Goal: Check status: Check status

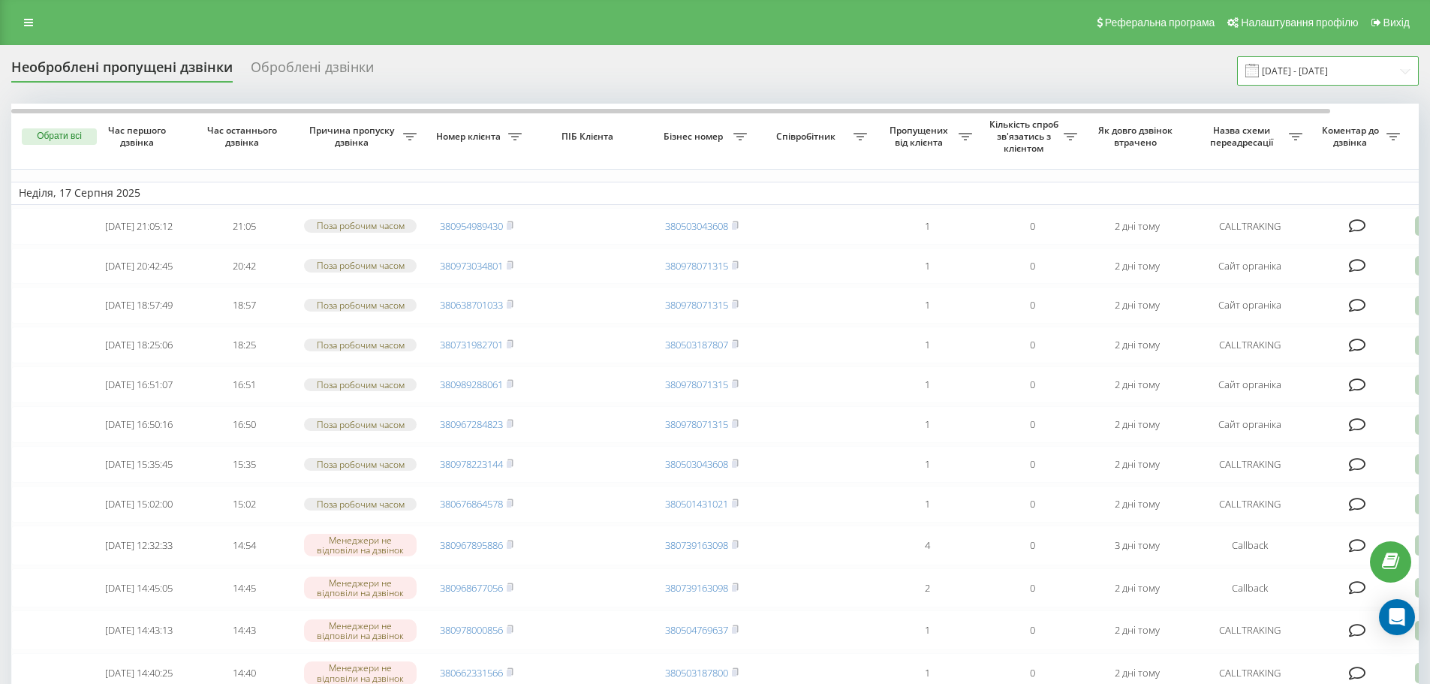
click at [1324, 73] on input "[DATE] - [DATE]" at bounding box center [1328, 70] width 182 height 29
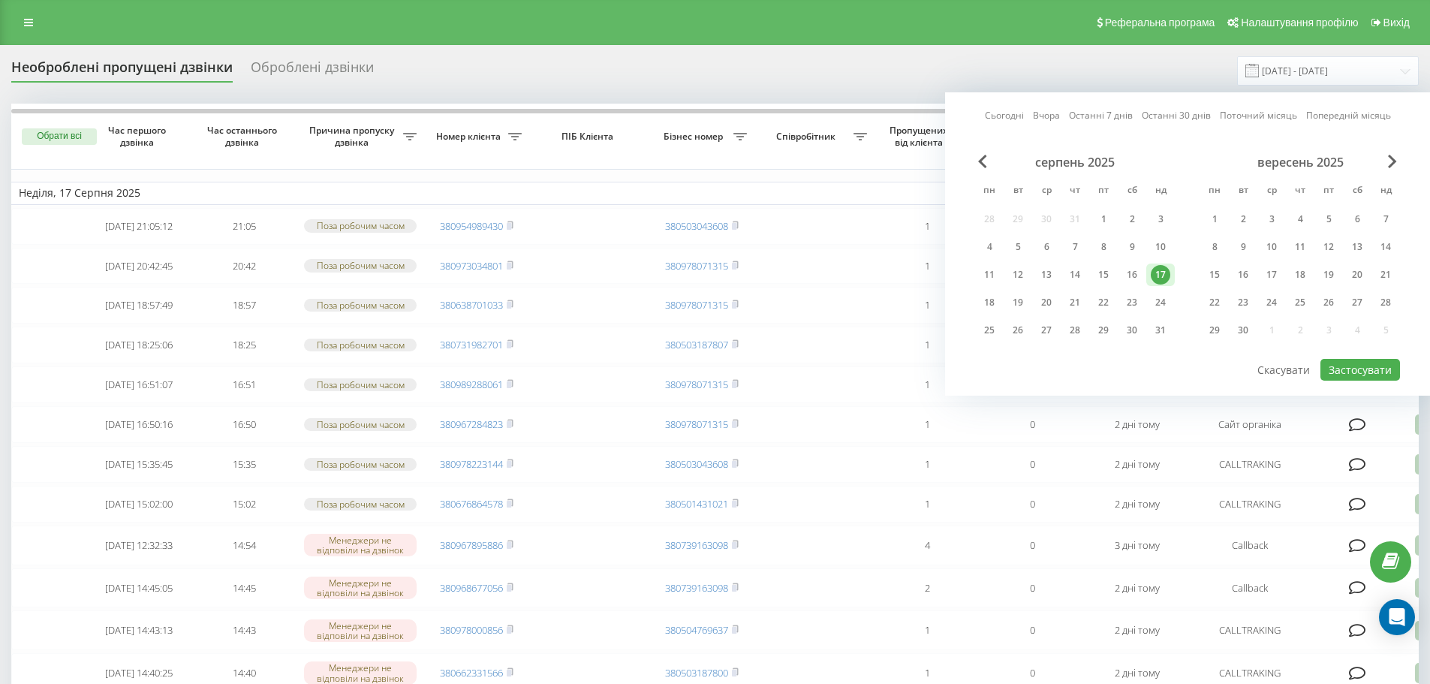
click at [1106, 76] on div "Необроблені пропущені дзвінки Оброблені дзвінки [DATE] - [DATE] Сьогодні Вчора …" at bounding box center [714, 70] width 1407 height 29
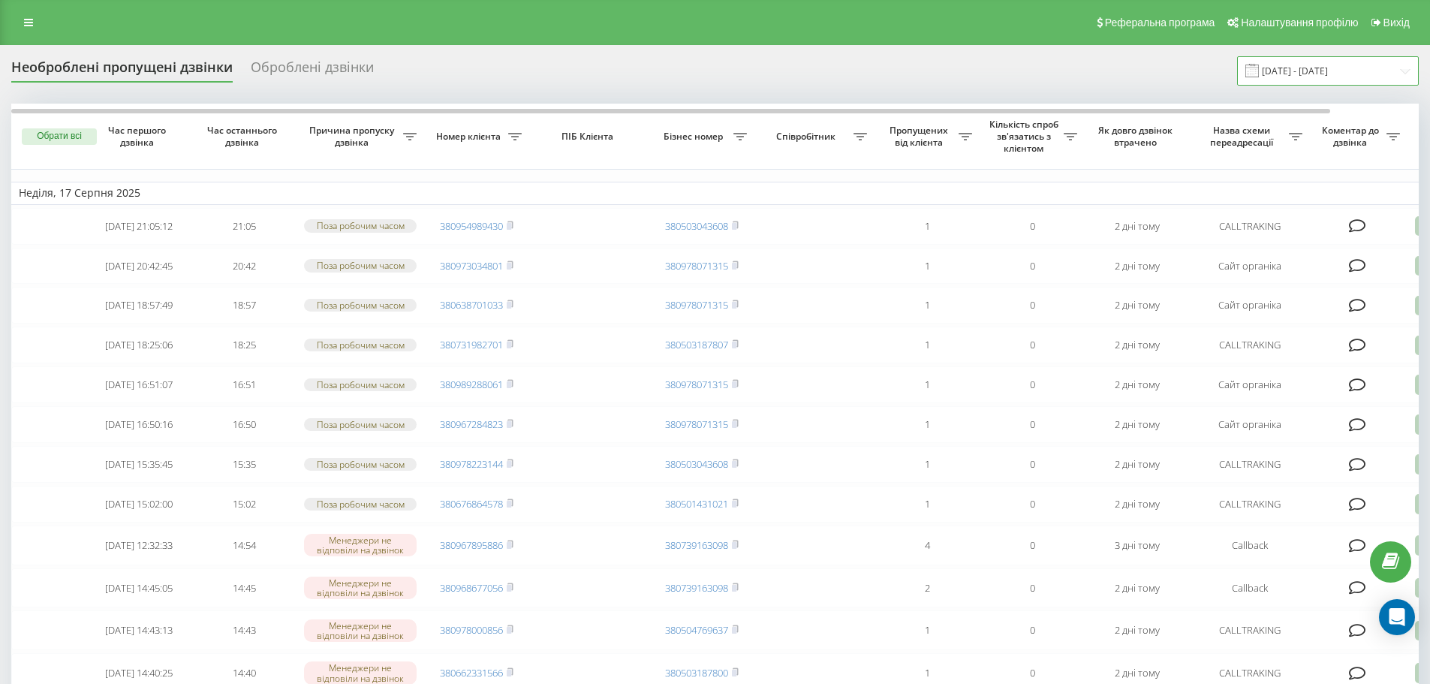
click at [1299, 74] on input "[DATE] - [DATE]" at bounding box center [1328, 70] width 182 height 29
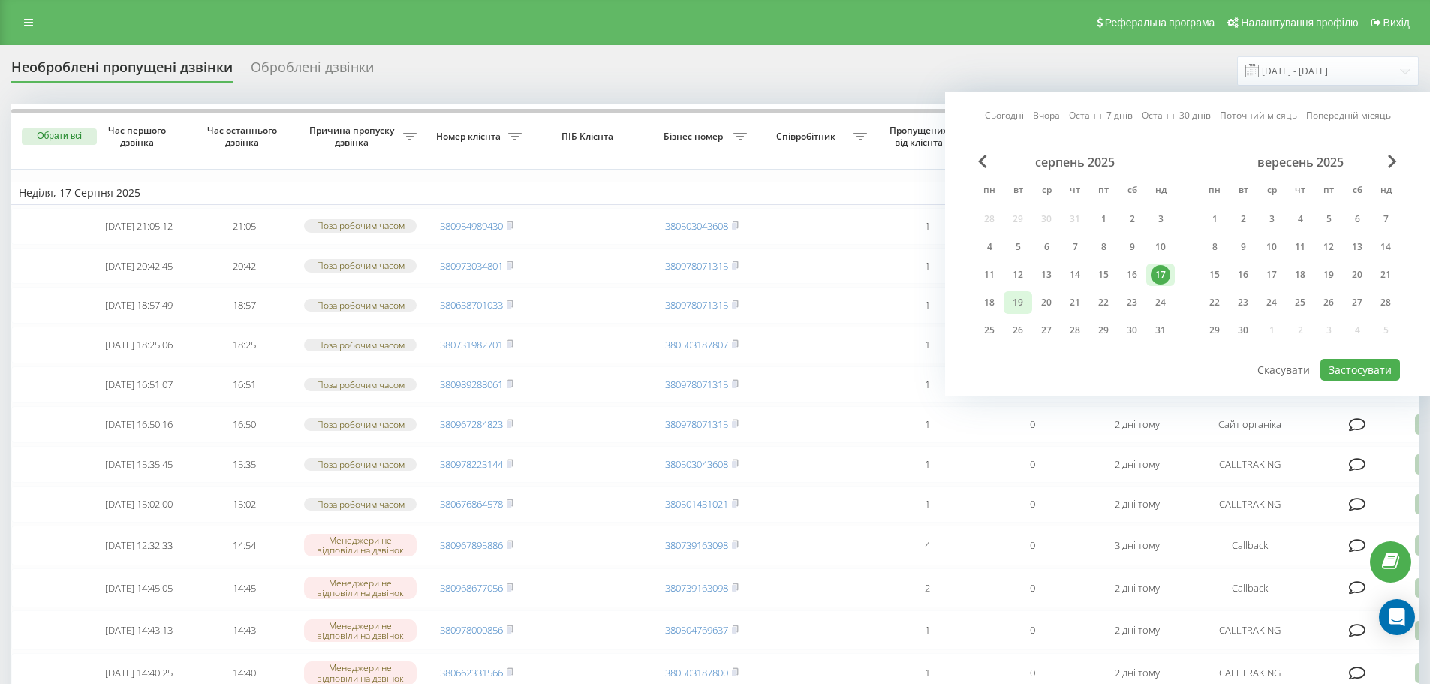
click at [1022, 304] on div "19" at bounding box center [1018, 303] width 20 height 20
click at [1373, 363] on button "Застосувати" at bounding box center [1360, 370] width 80 height 22
type input "[DATE] - [DATE]"
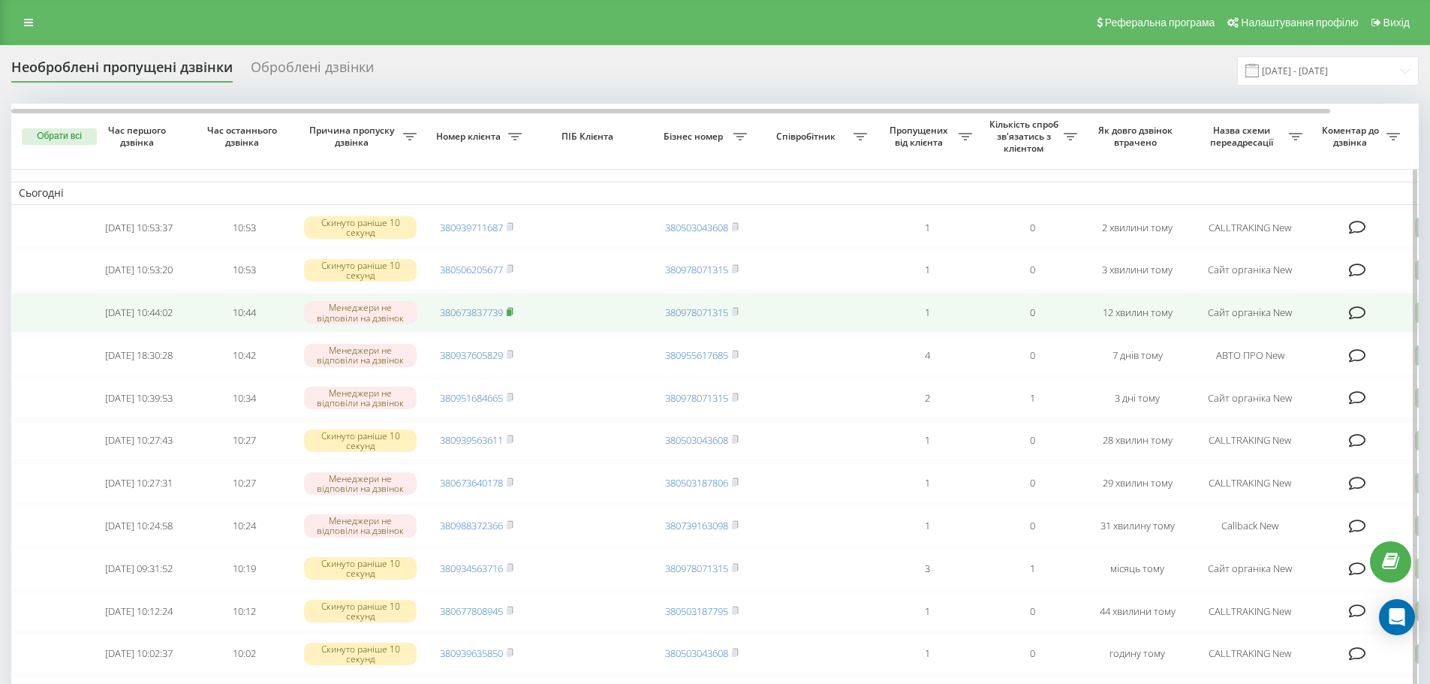
click at [509, 316] on rect at bounding box center [509, 312] width 5 height 7
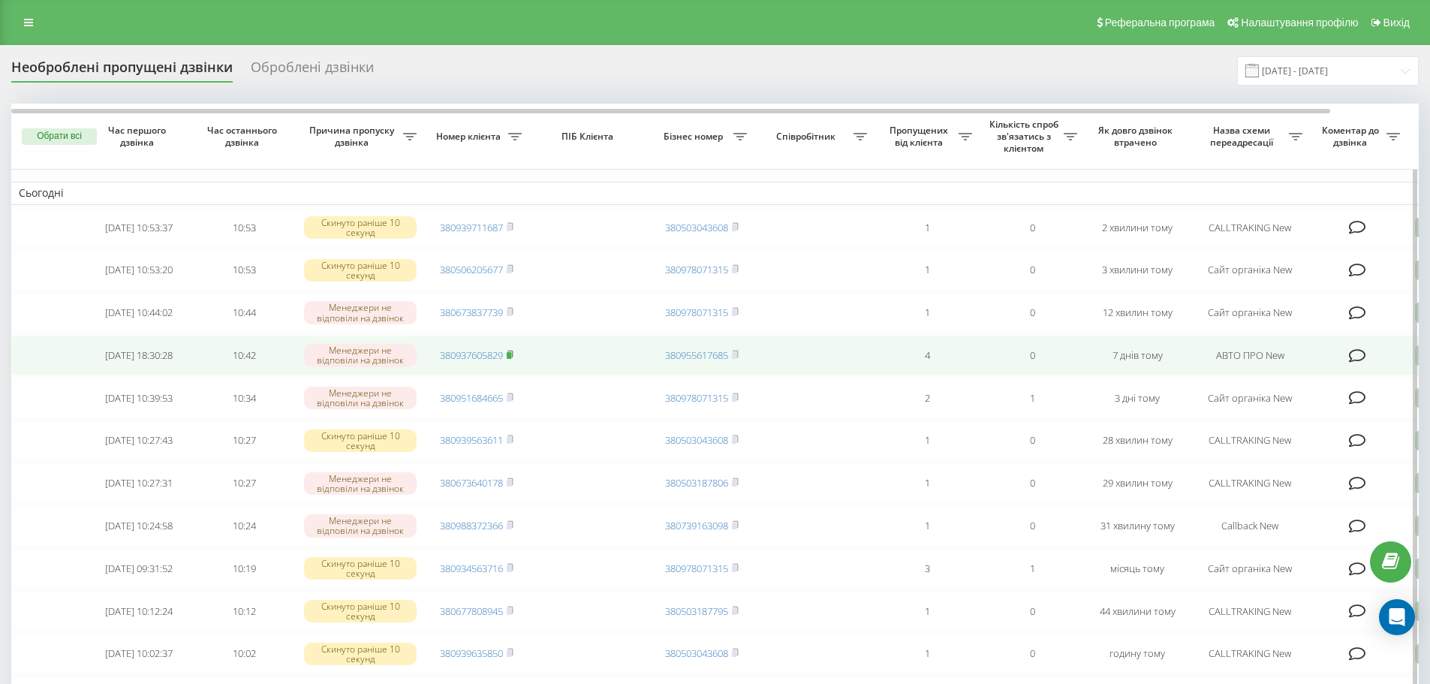
click at [513, 359] on icon at bounding box center [510, 354] width 7 height 9
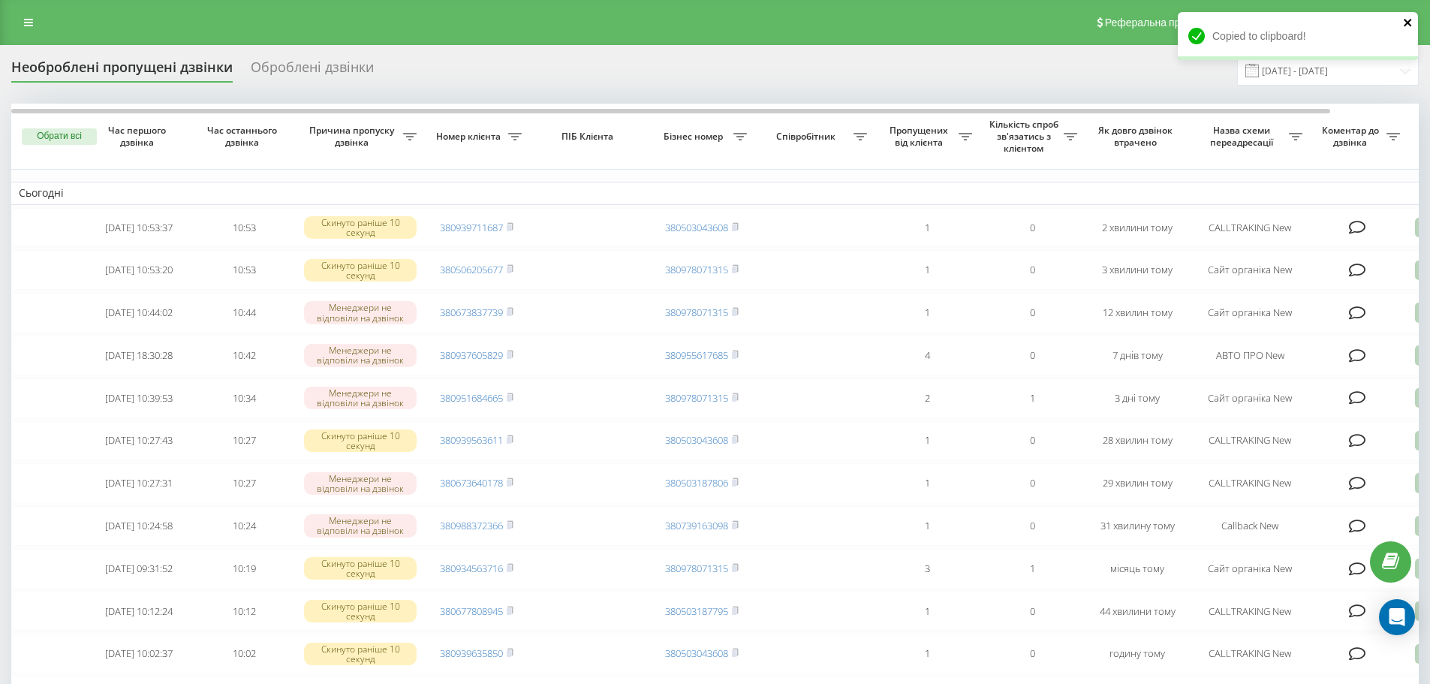
click at [1404, 23] on icon "close" at bounding box center [1408, 23] width 11 height 12
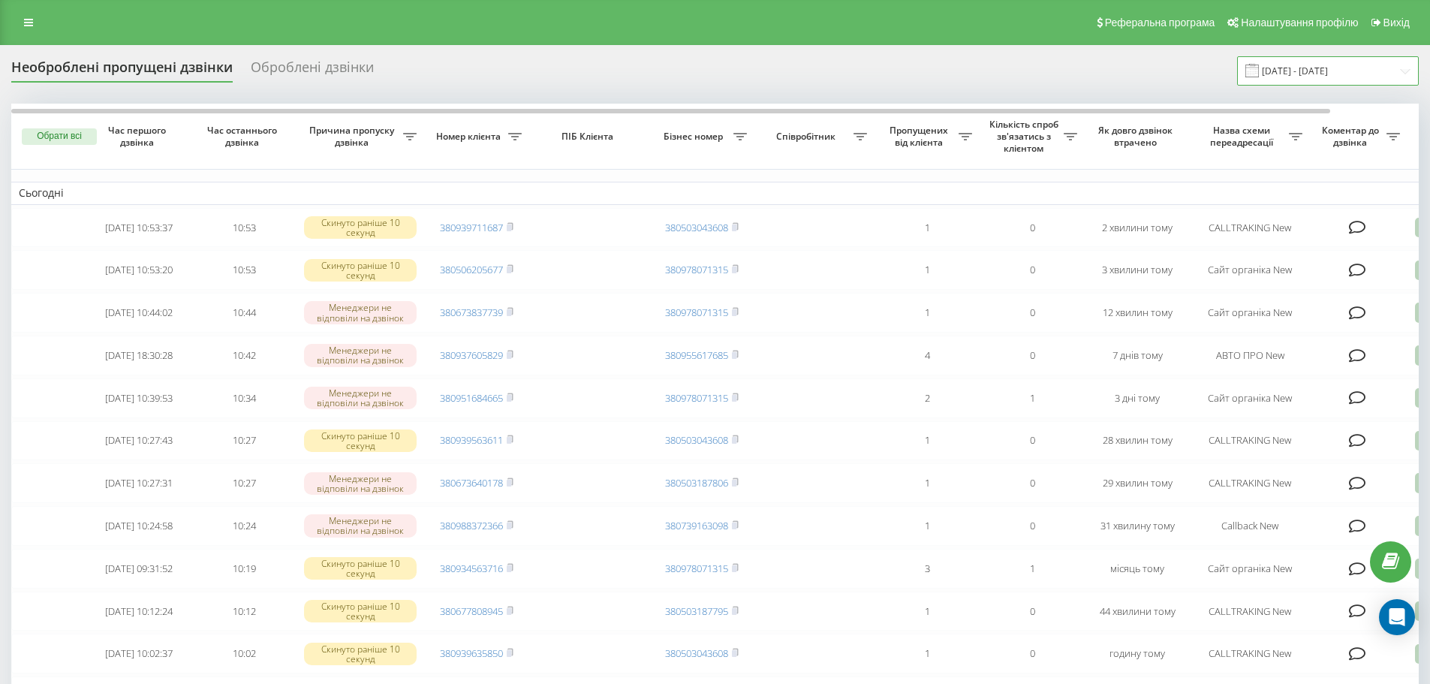
click at [1323, 77] on input "[DATE] - [DATE]" at bounding box center [1328, 70] width 182 height 29
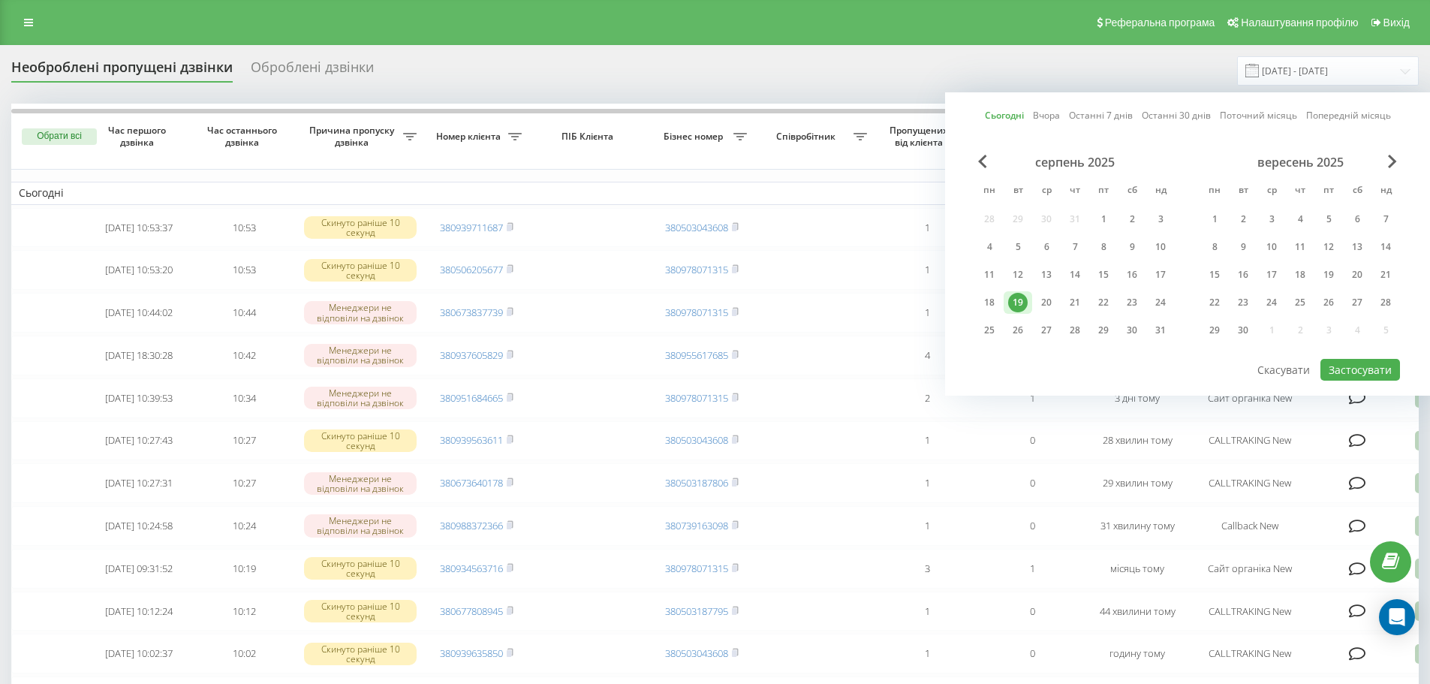
click at [1061, 291] on div "серпень 2025 пн вт ср чт пт сб нд 28 29 30 31 1 2 3 4 5 6 7 8 9 10 11 12 13 14 …" at bounding box center [1075, 251] width 200 height 192
click at [1046, 304] on div "20" at bounding box center [1047, 303] width 20 height 20
click at [1028, 304] on div "19" at bounding box center [1018, 302] width 29 height 23
click at [1353, 366] on button "Застосувати" at bounding box center [1360, 370] width 80 height 22
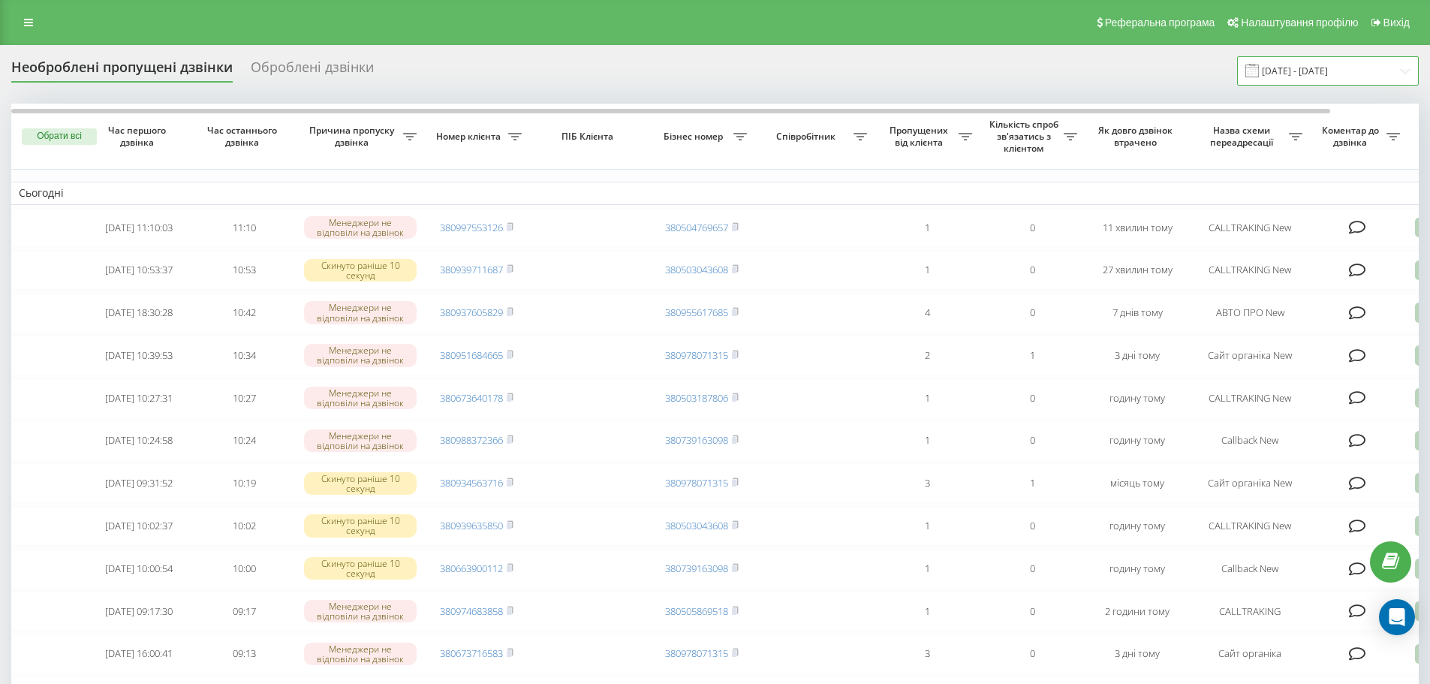
click at [1296, 82] on input "[DATE] - [DATE]" at bounding box center [1328, 70] width 182 height 29
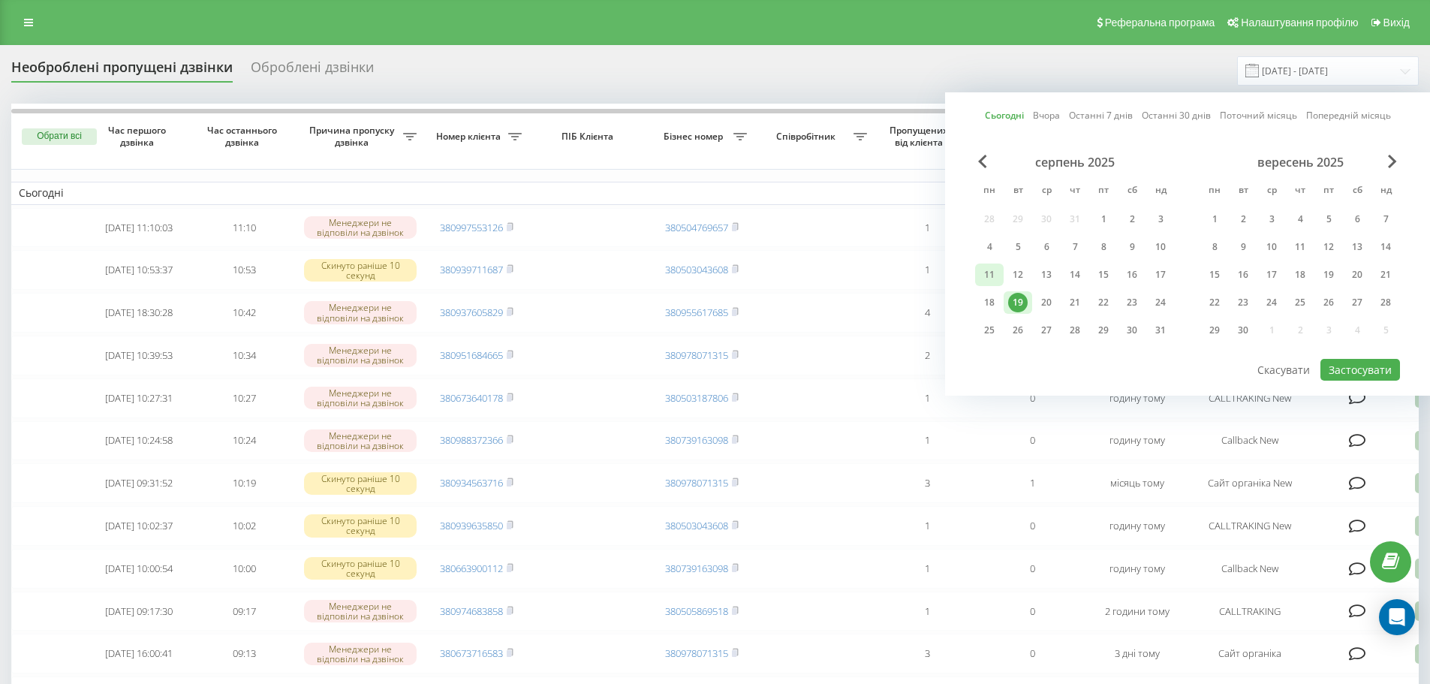
click at [1000, 272] on div "11" at bounding box center [989, 274] width 29 height 23
click at [1019, 313] on div "19" at bounding box center [1018, 302] width 29 height 23
click at [1372, 369] on button "Застосувати" at bounding box center [1360, 370] width 80 height 22
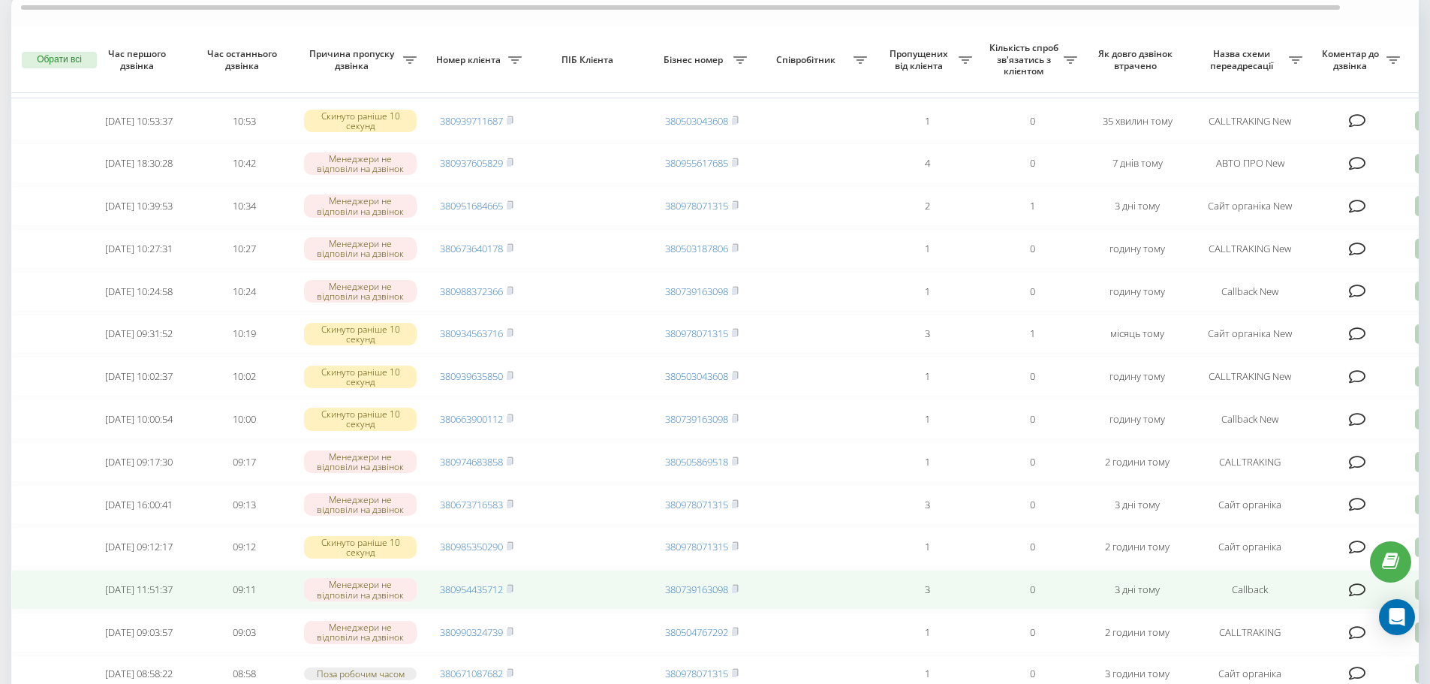
scroll to position [61, 0]
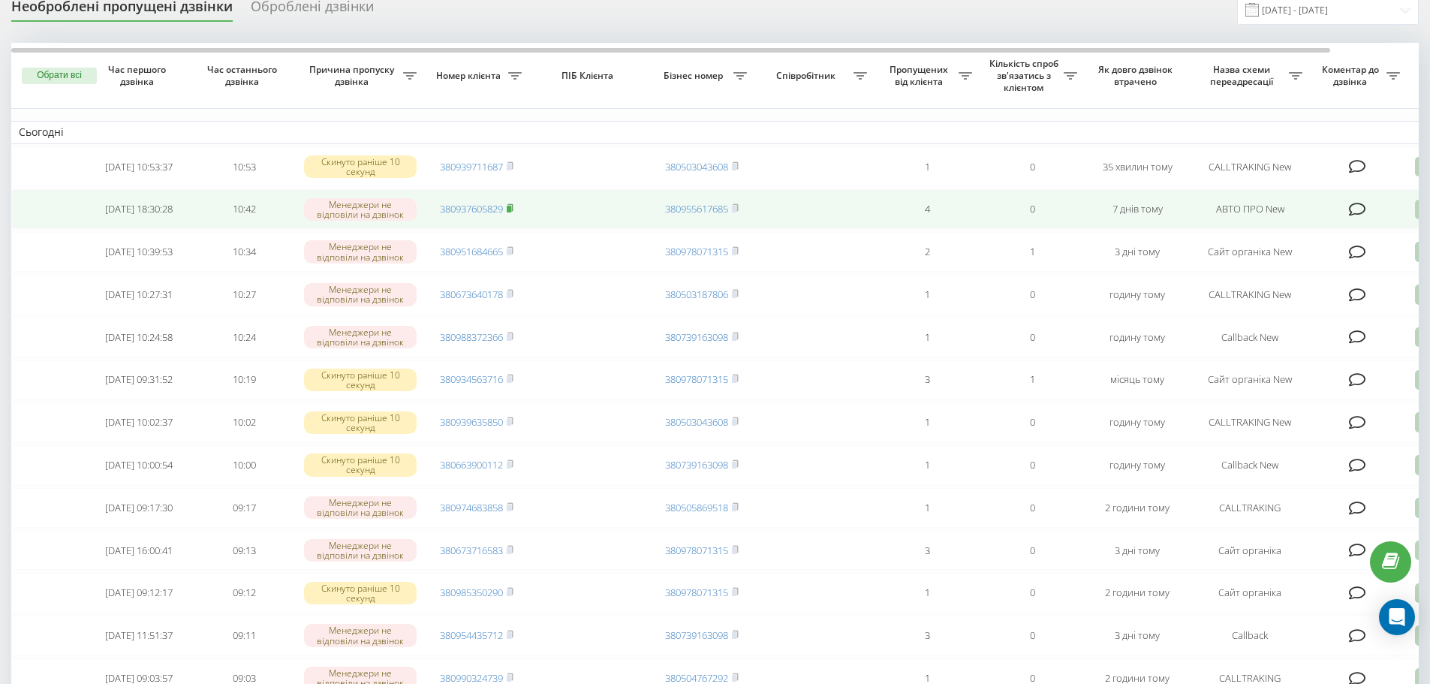
click at [511, 212] on rect at bounding box center [509, 209] width 5 height 7
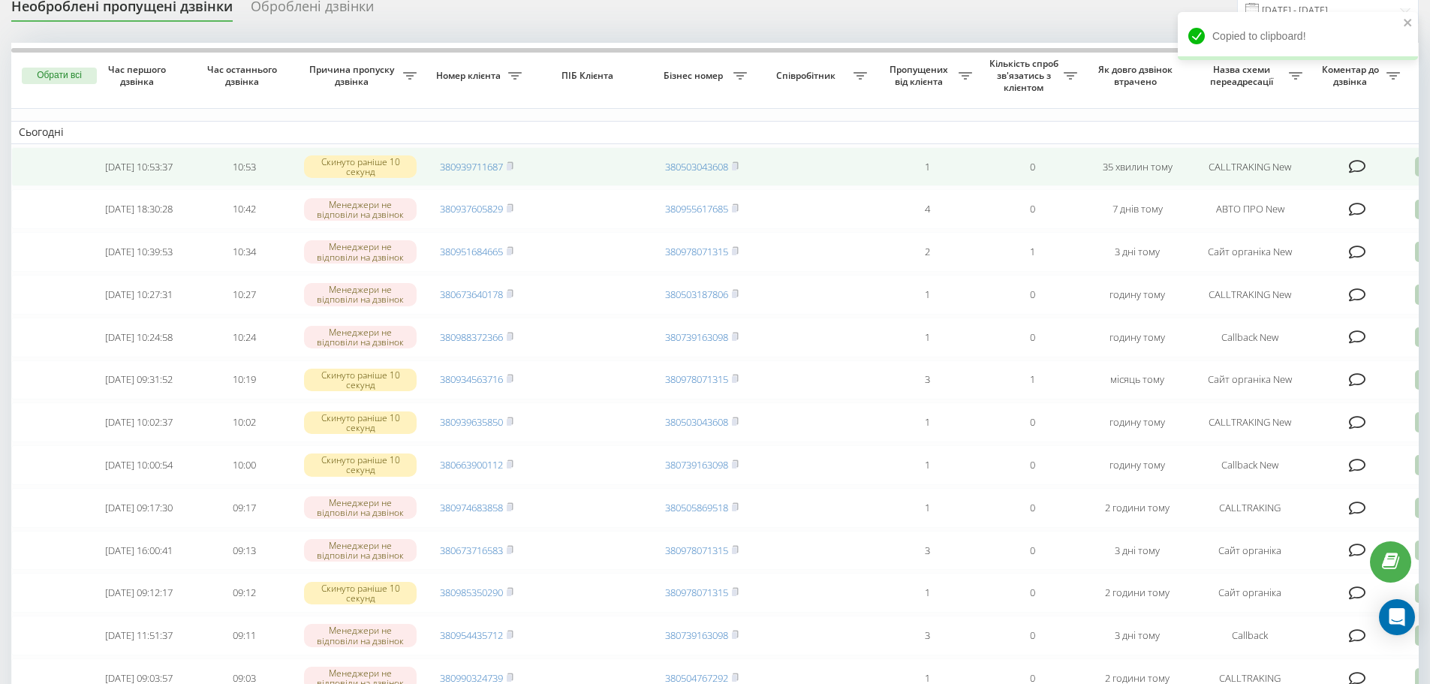
scroll to position [0, 0]
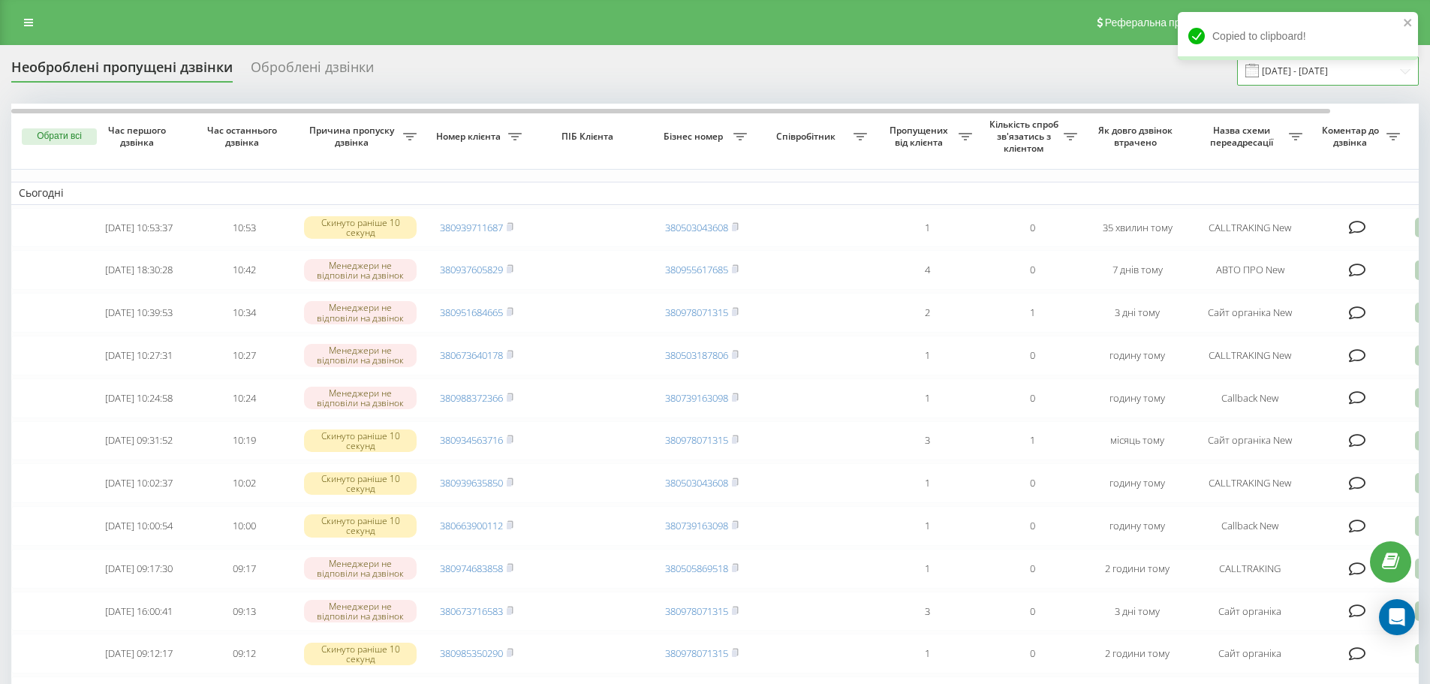
click at [1342, 83] on input "[DATE] - [DATE]" at bounding box center [1328, 70] width 182 height 29
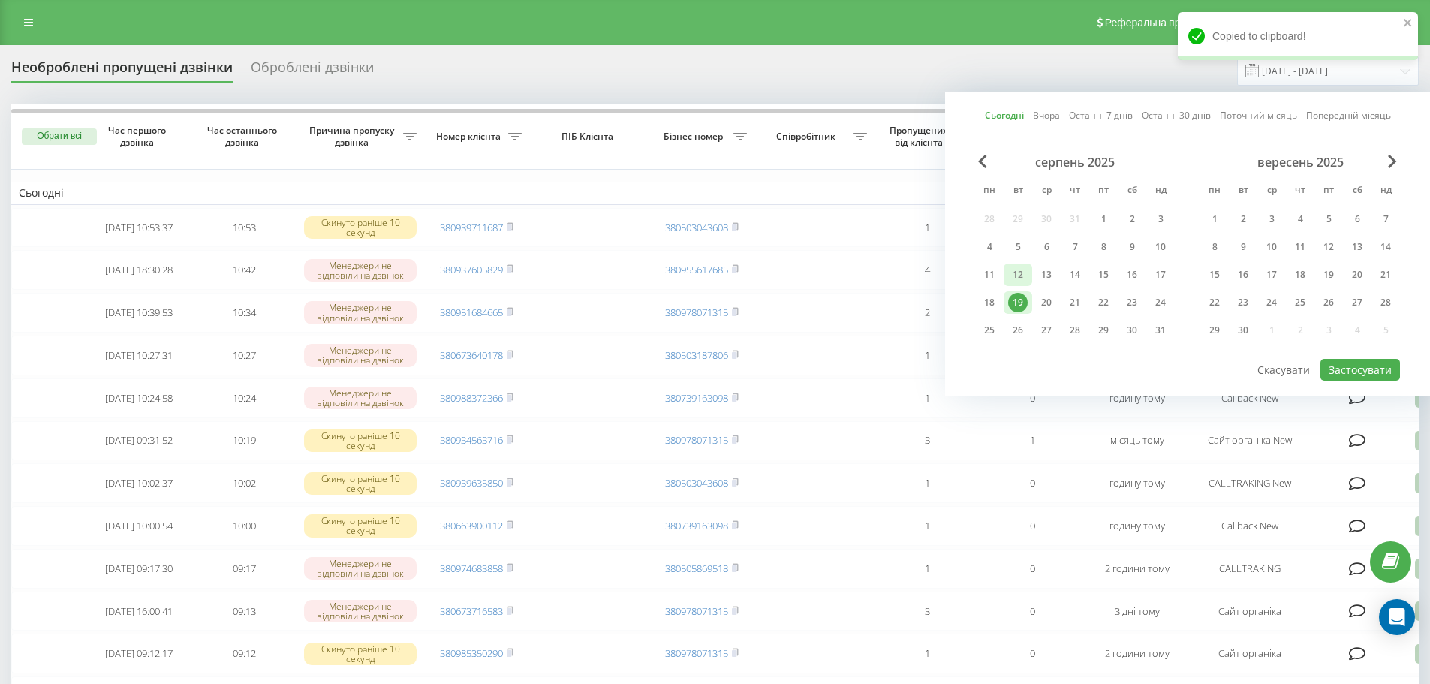
click at [1012, 281] on div "12" at bounding box center [1018, 275] width 20 height 20
click at [1010, 306] on div "19" at bounding box center [1018, 303] width 20 height 20
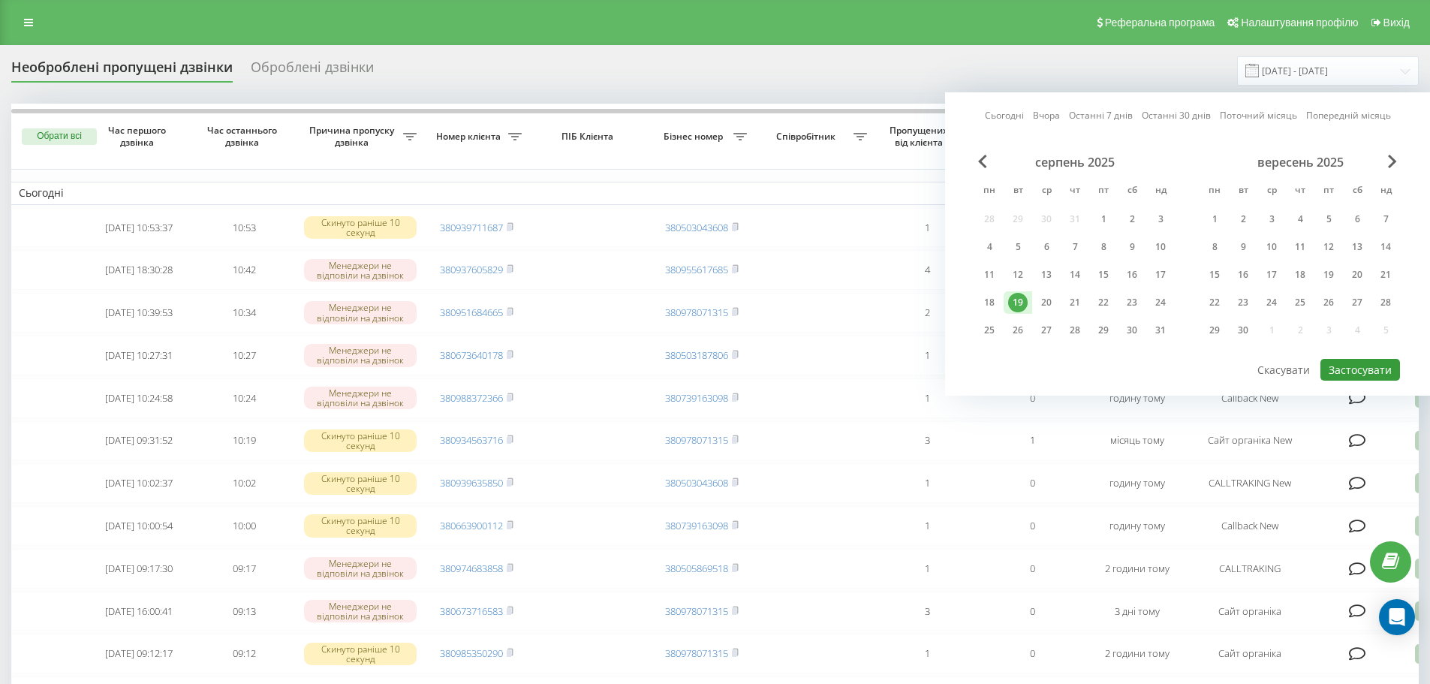
click at [1368, 369] on button "Застосувати" at bounding box center [1360, 370] width 80 height 22
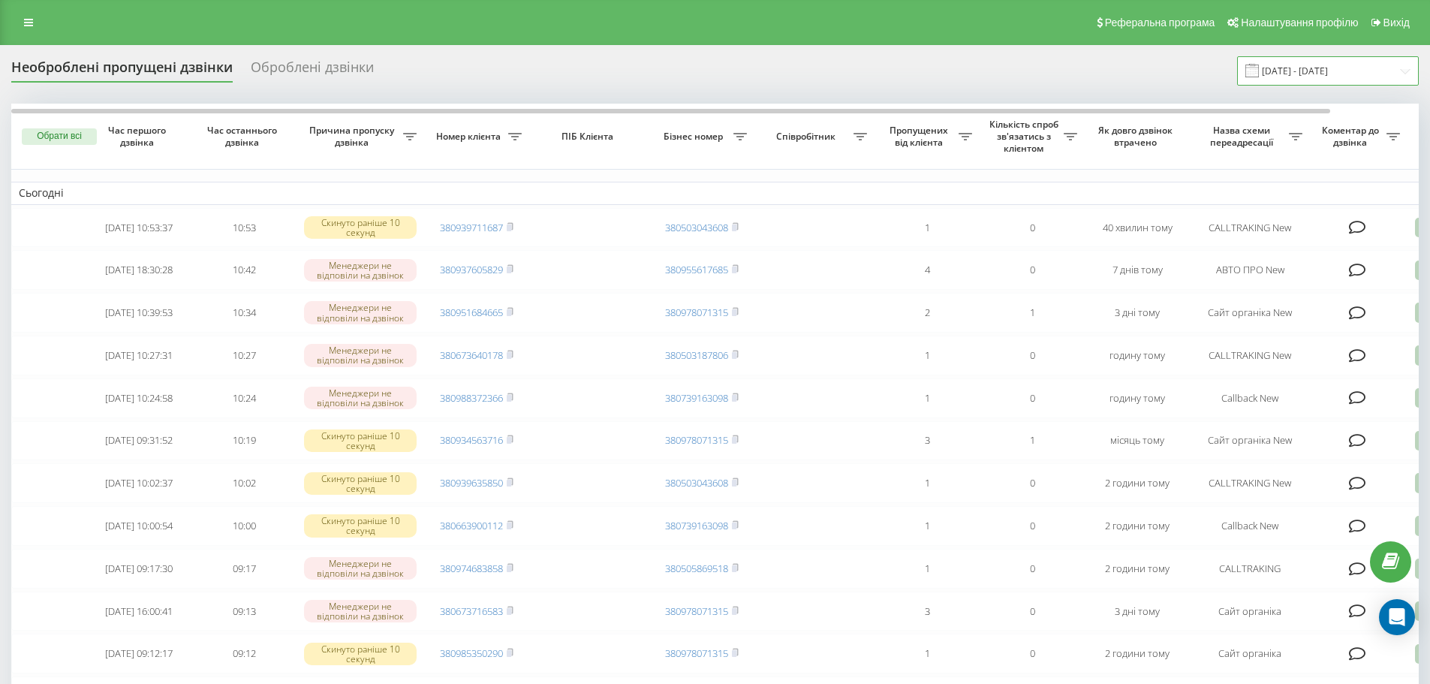
click at [1325, 64] on input "[DATE] - [DATE]" at bounding box center [1328, 70] width 182 height 29
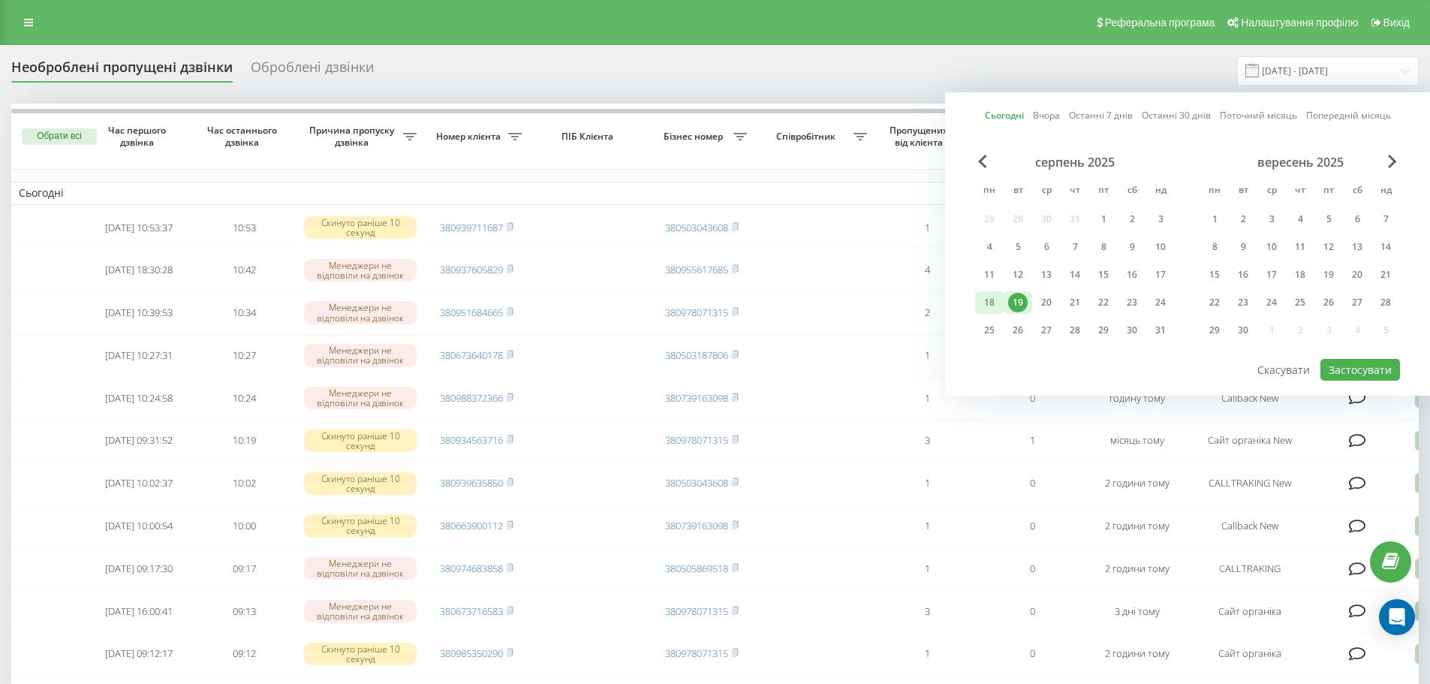
click at [995, 303] on div "18" at bounding box center [990, 303] width 20 height 20
click at [1028, 300] on div "19" at bounding box center [1018, 302] width 29 height 23
click at [1371, 369] on button "Застосувати" at bounding box center [1360, 370] width 80 height 22
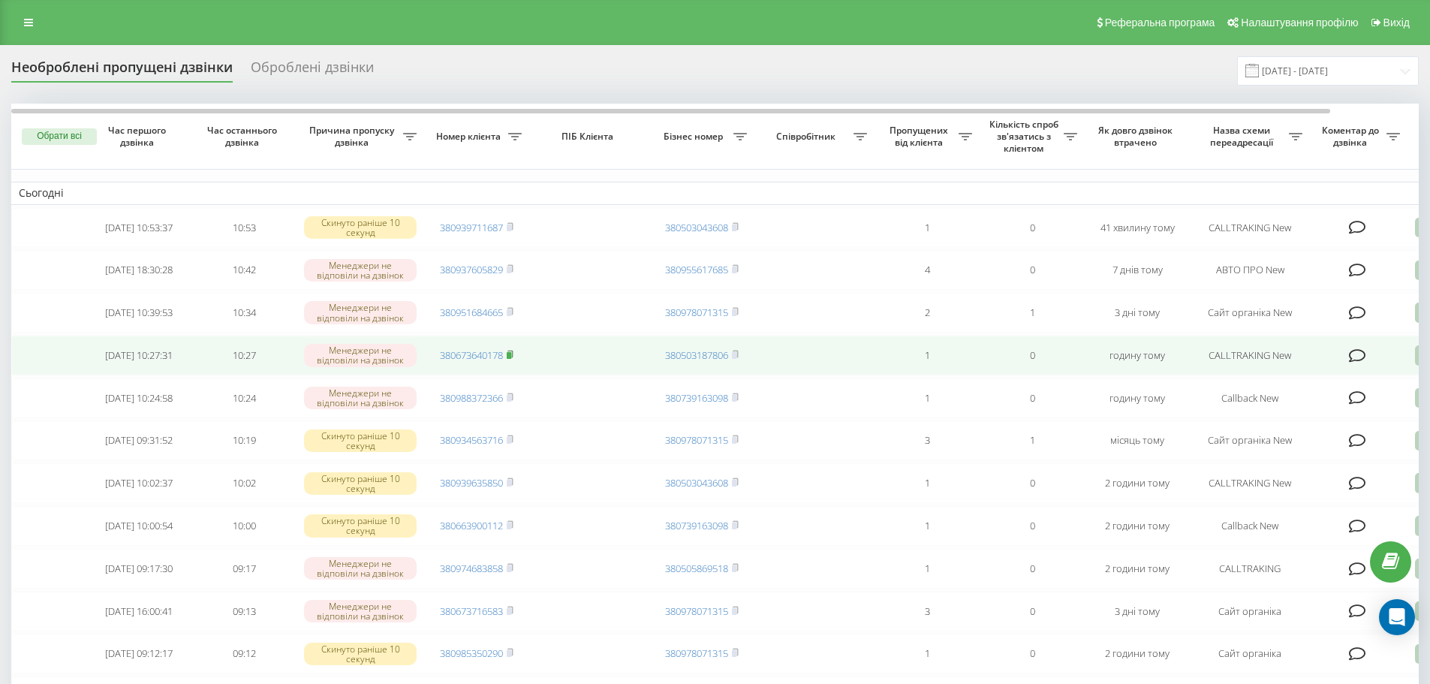
click at [513, 357] on icon at bounding box center [509, 354] width 5 height 7
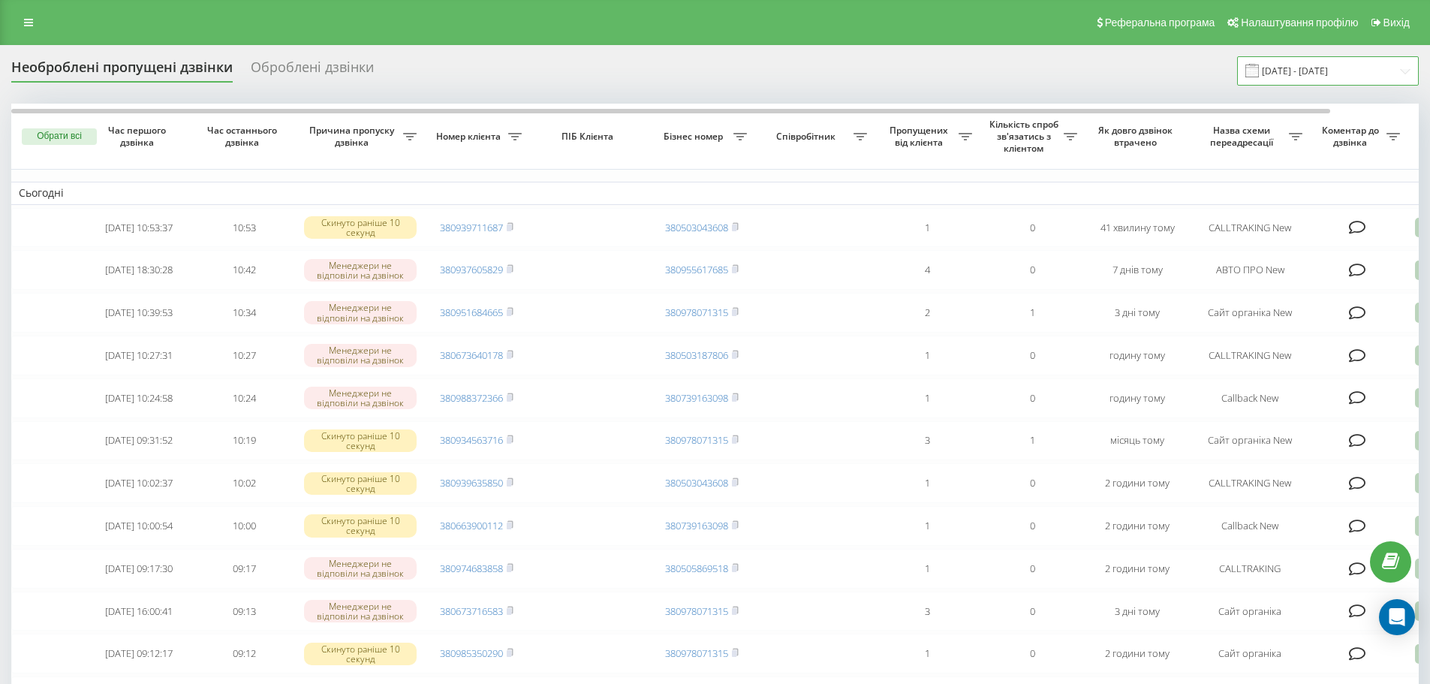
click at [1287, 68] on input "[DATE] - [DATE]" at bounding box center [1328, 70] width 182 height 29
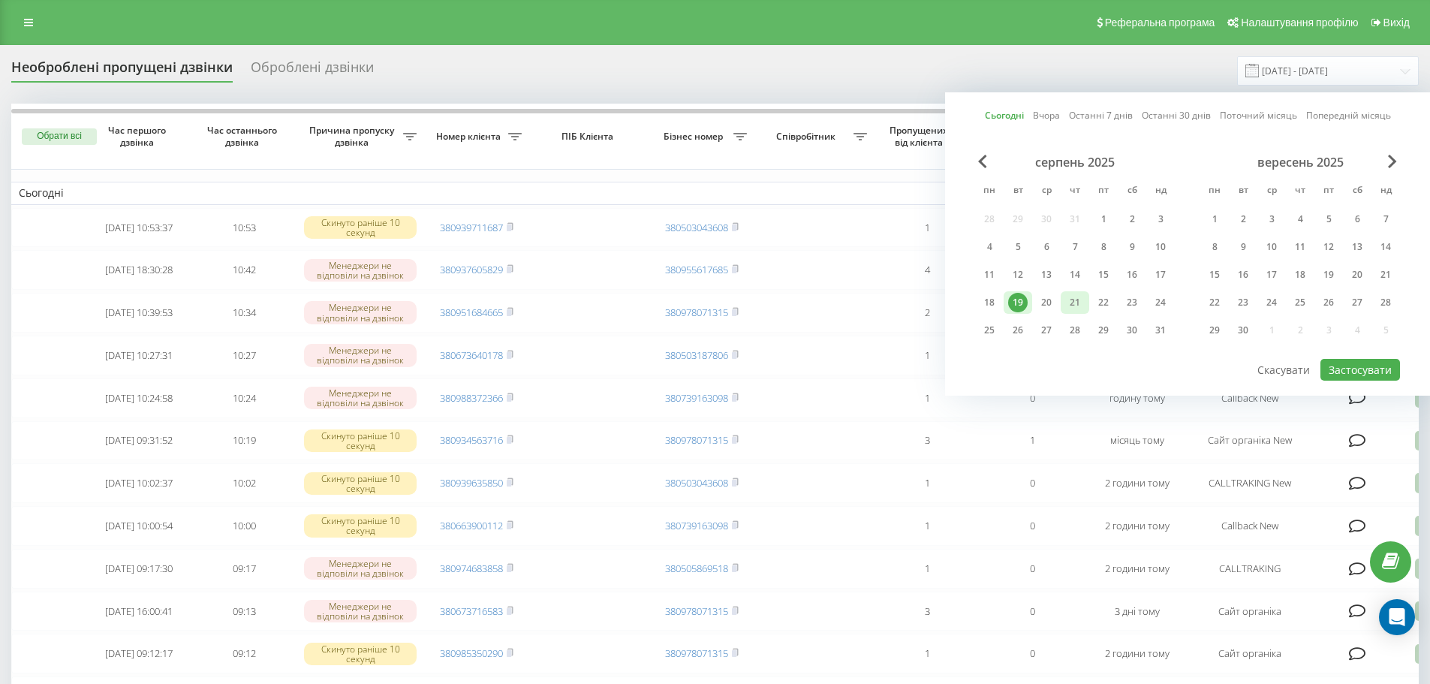
click at [1064, 291] on div "21" at bounding box center [1075, 302] width 29 height 23
click at [1018, 302] on div "19" at bounding box center [1018, 303] width 20 height 20
click at [1383, 366] on button "Застосувати" at bounding box center [1360, 370] width 80 height 22
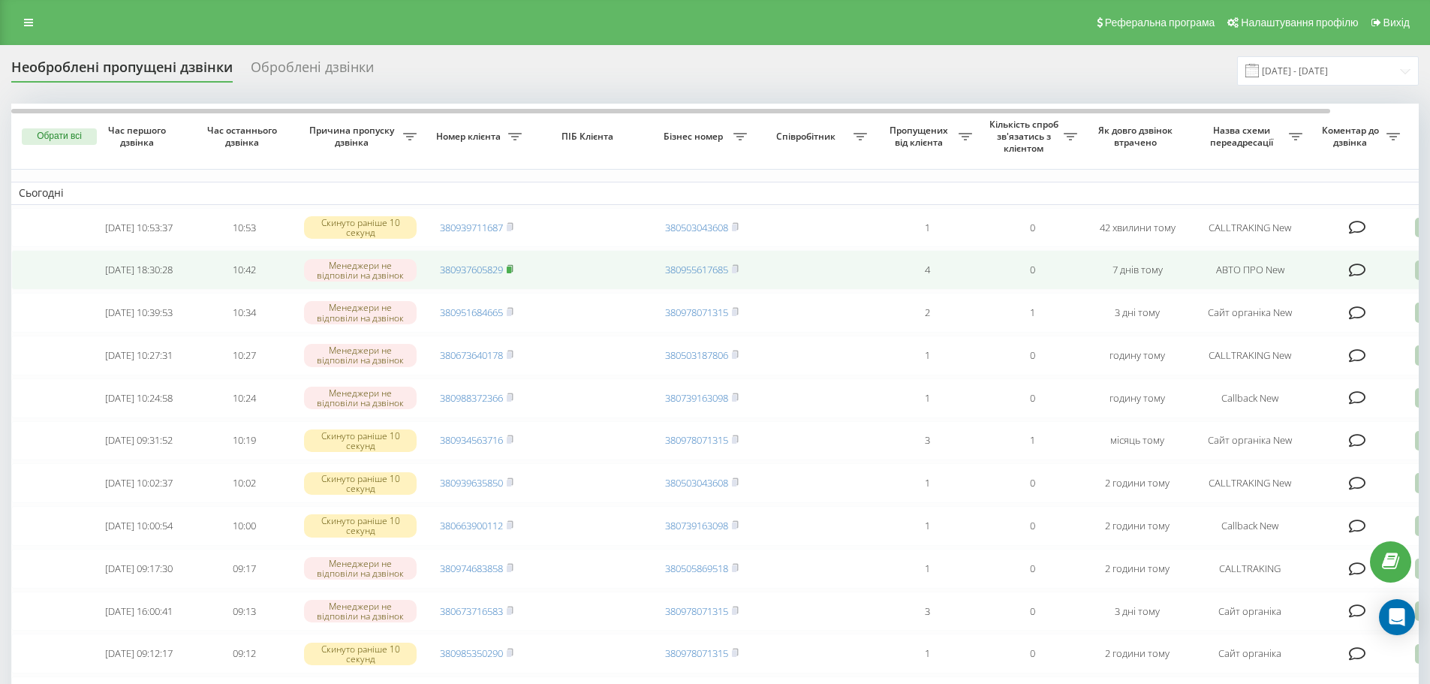
click at [513, 272] on icon at bounding box center [509, 268] width 5 height 7
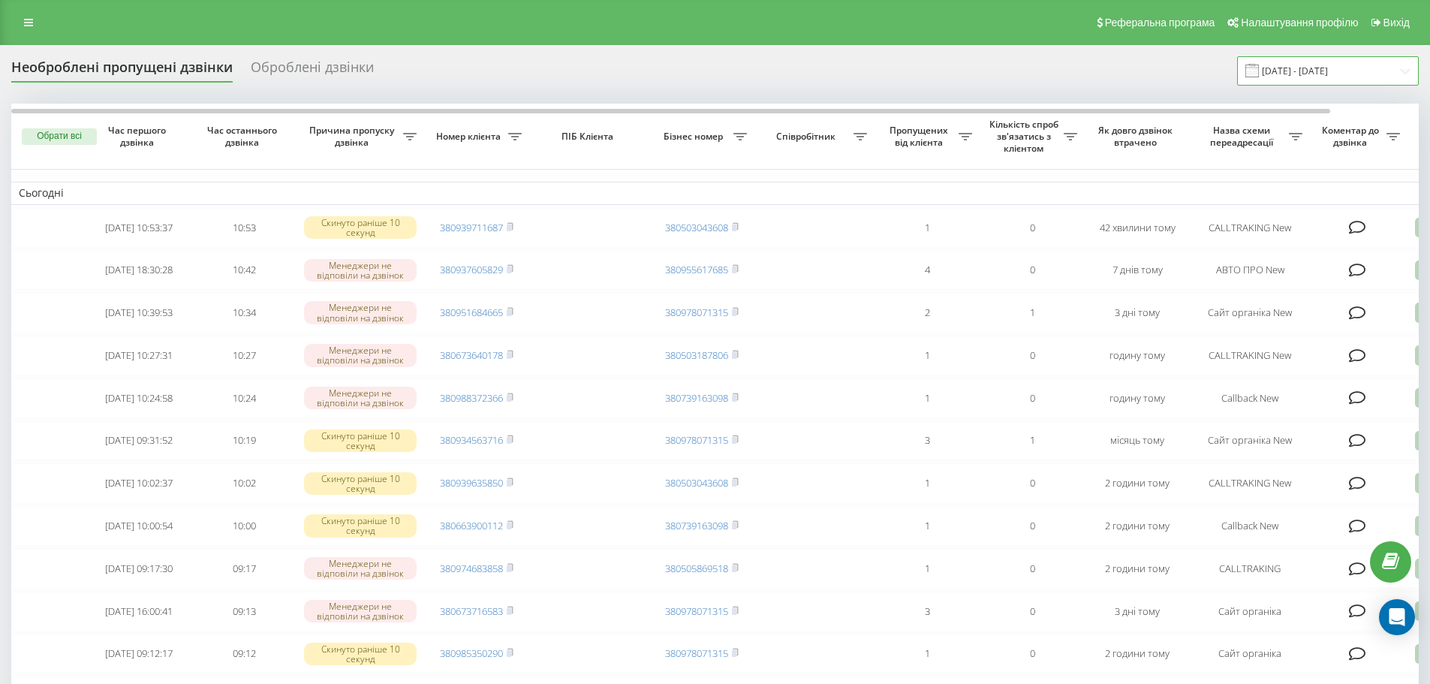
click at [1305, 68] on input "[DATE] - [DATE]" at bounding box center [1328, 70] width 182 height 29
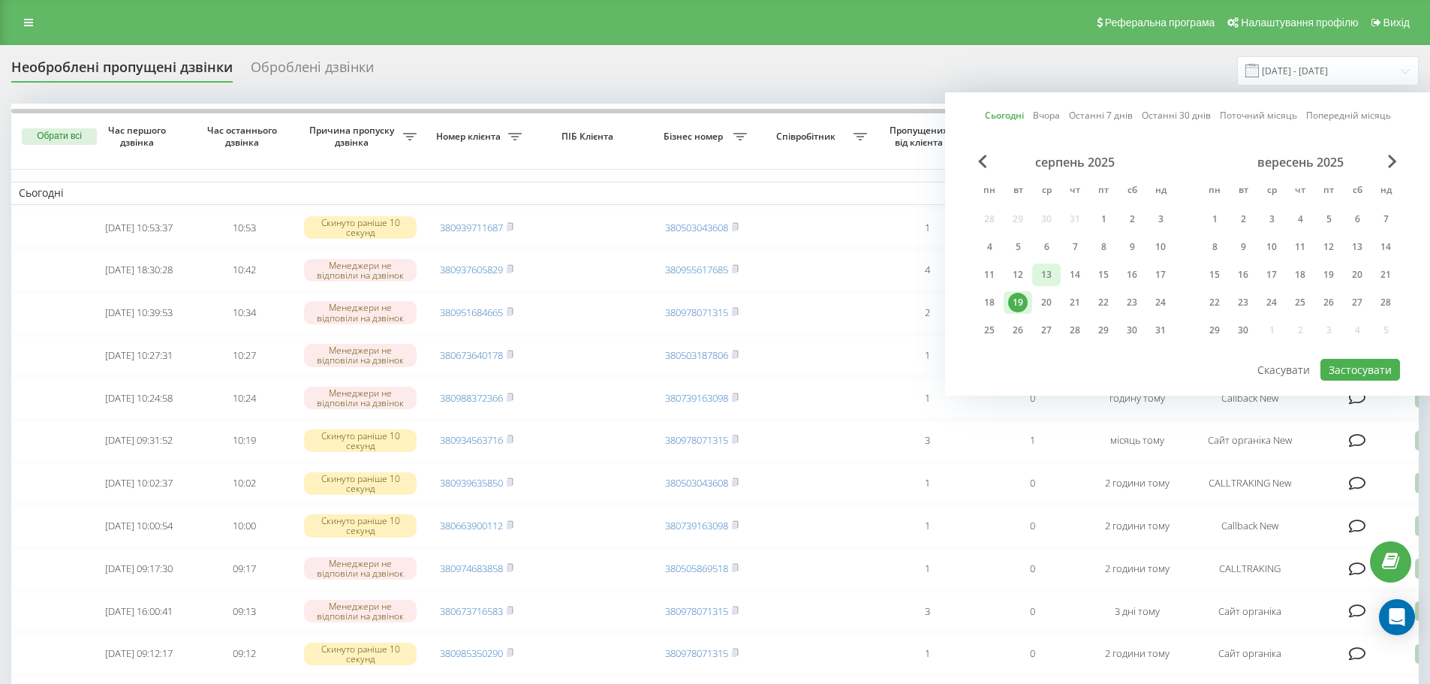
click at [1053, 279] on div "13" at bounding box center [1047, 275] width 20 height 20
click at [1019, 299] on div "19" at bounding box center [1018, 303] width 20 height 20
click at [1384, 364] on button "Застосувати" at bounding box center [1360, 370] width 80 height 22
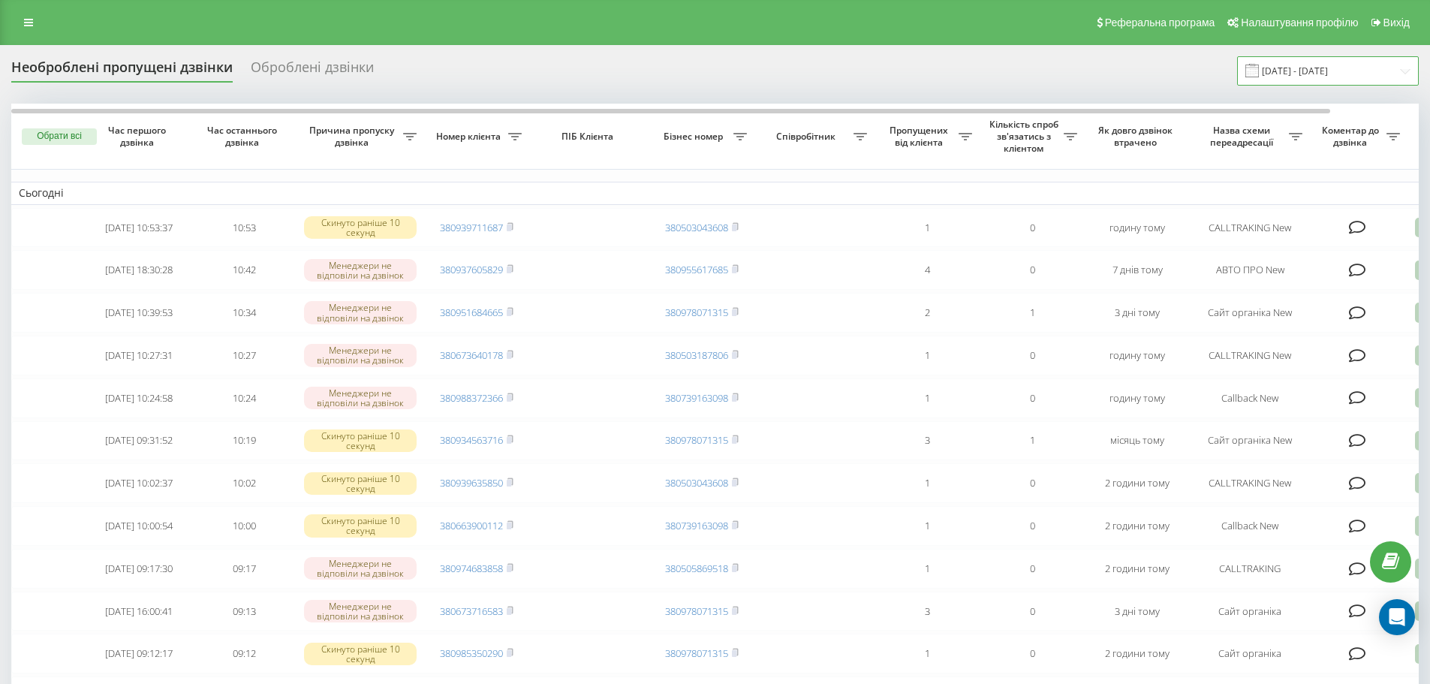
click at [1274, 76] on input "[DATE] - [DATE]" at bounding box center [1328, 70] width 182 height 29
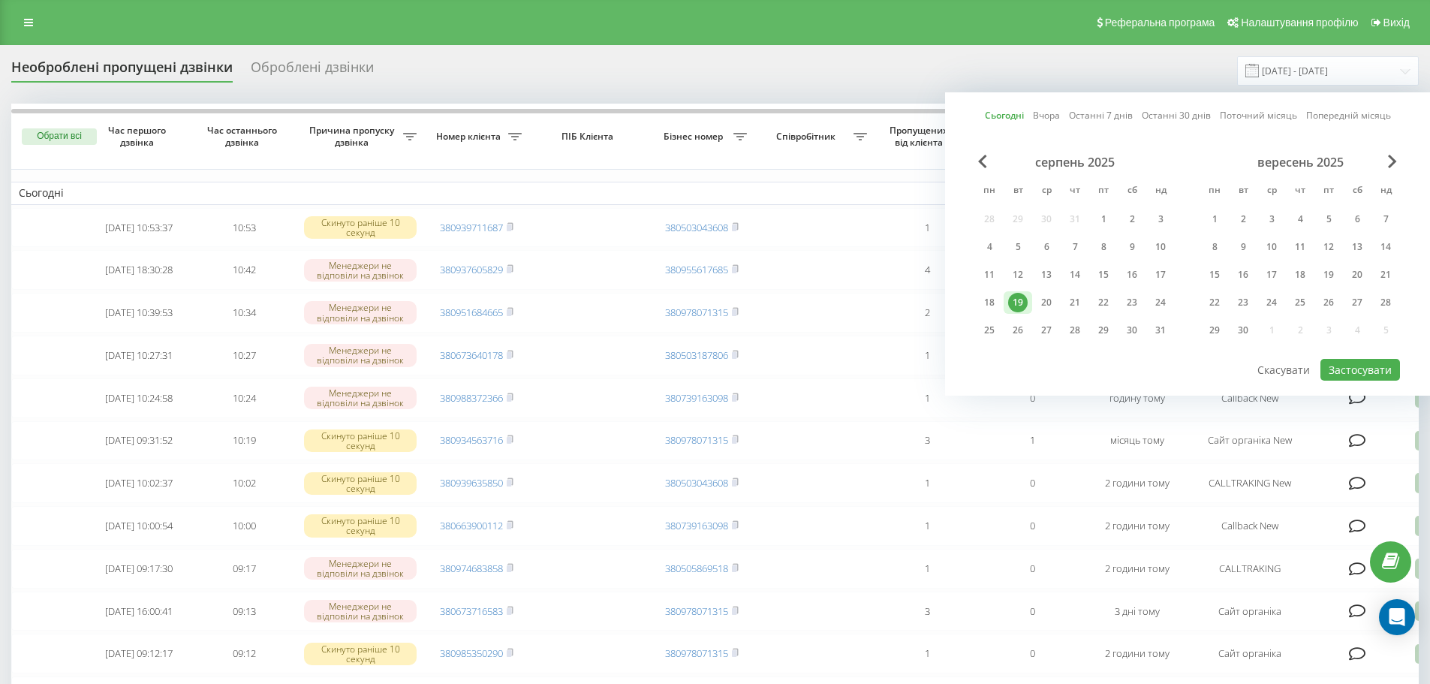
click at [1050, 288] on div "серпень 2025 пн вт ср чт пт сб нд 28 29 30 31 1 2 3 4 5 6 7 8 9 10 11 12 13 14 …" at bounding box center [1075, 251] width 200 height 192
click at [1055, 305] on div "20" at bounding box center [1047, 303] width 20 height 20
click at [1022, 307] on div "19" at bounding box center [1018, 303] width 20 height 20
click at [1333, 367] on button "Застосувати" at bounding box center [1360, 370] width 80 height 22
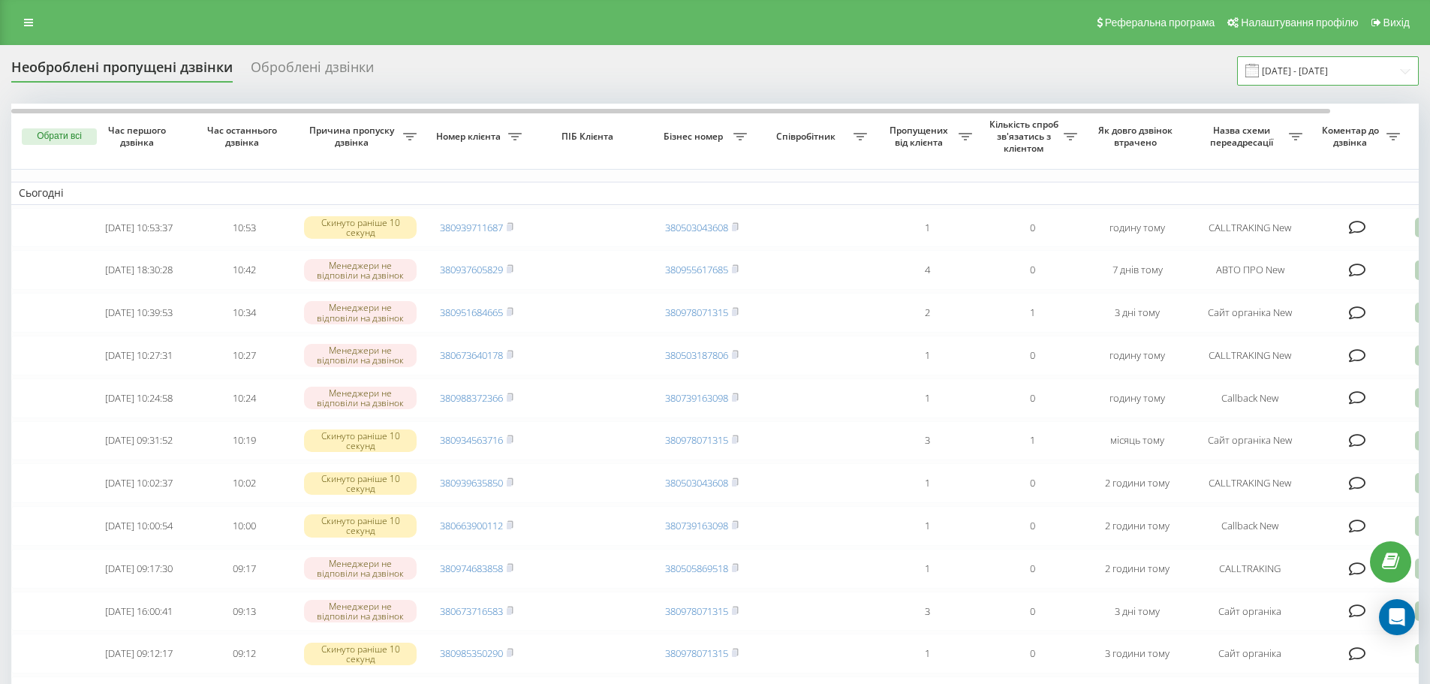
drag, startPoint x: 1262, startPoint y: 80, endPoint x: 1298, endPoint y: 80, distance: 36.0
click at [1262, 81] on input "[DATE] - [DATE]" at bounding box center [1328, 70] width 182 height 29
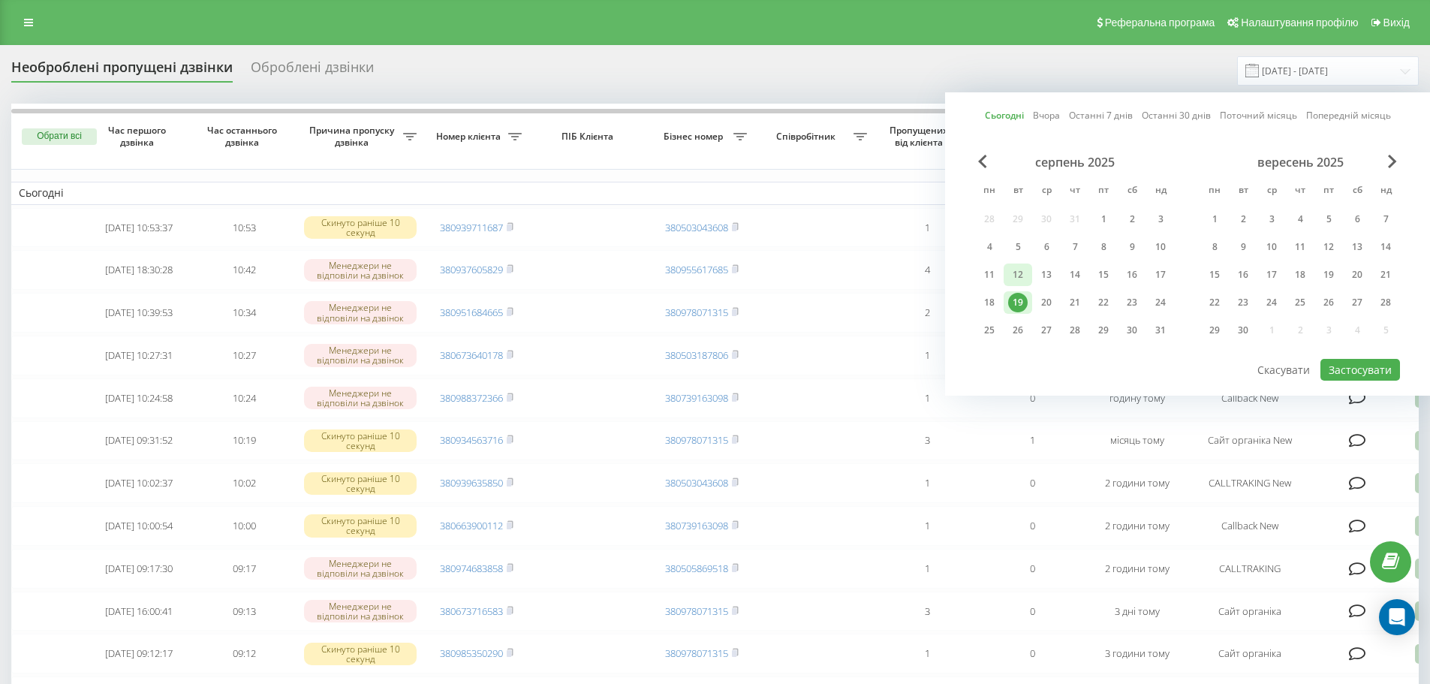
click at [1020, 274] on div "12" at bounding box center [1018, 275] width 20 height 20
click at [1022, 299] on div "19" at bounding box center [1018, 303] width 20 height 20
click at [1354, 365] on button "Застосувати" at bounding box center [1360, 370] width 80 height 22
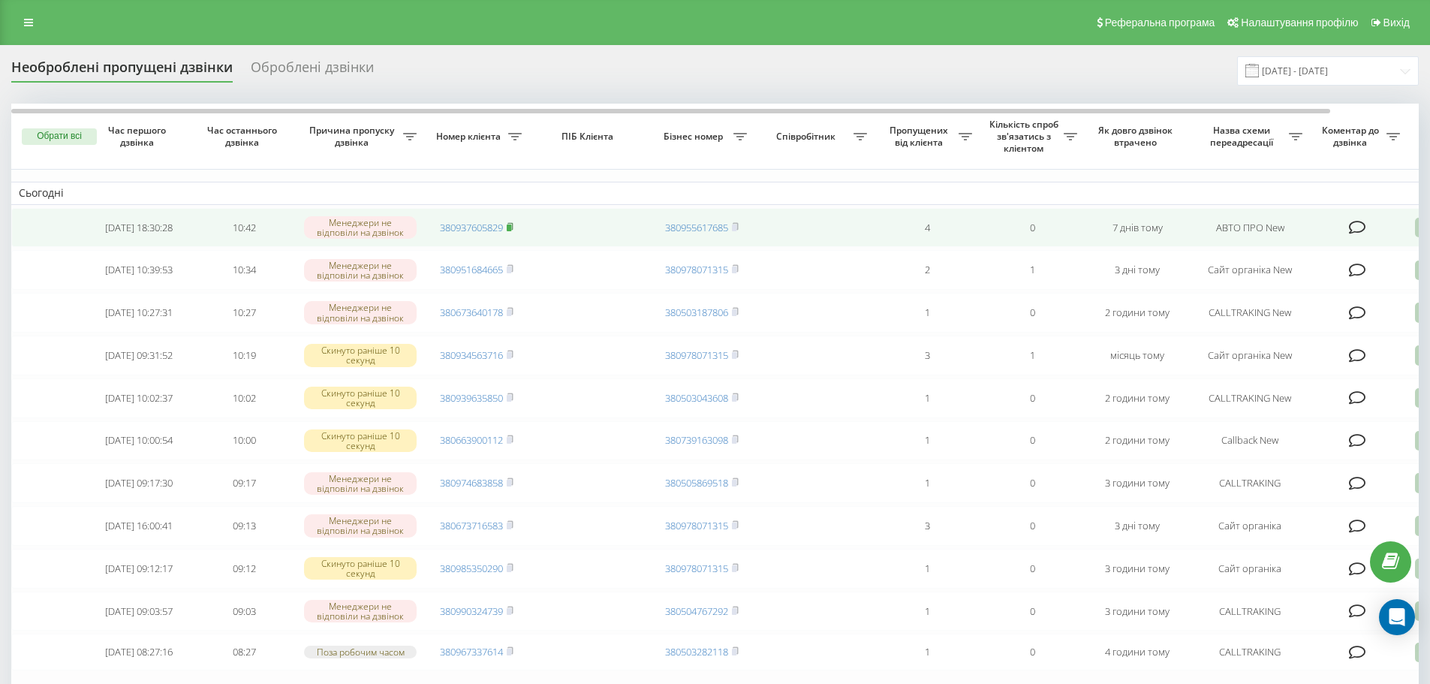
click at [511, 223] on icon at bounding box center [510, 226] width 7 height 9
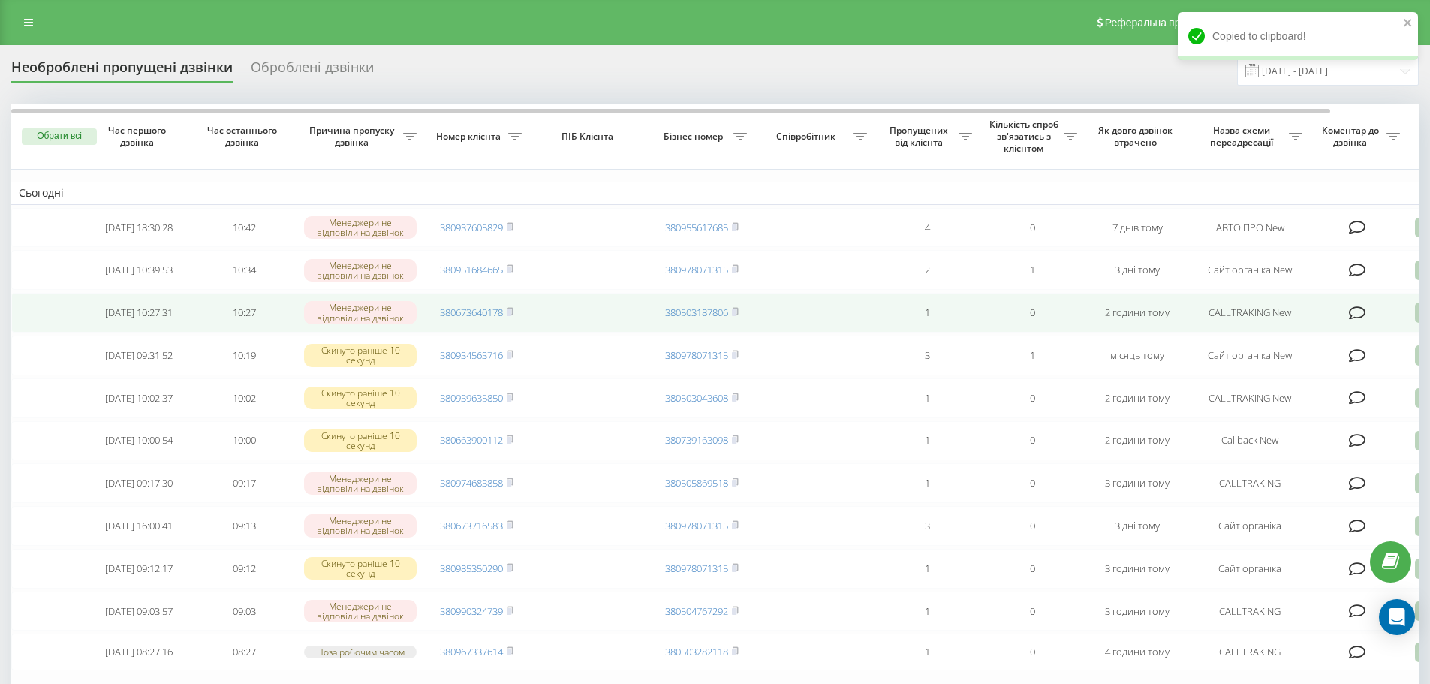
click at [516, 319] on td "380673640178" at bounding box center [476, 313] width 105 height 40
click at [509, 316] on rect at bounding box center [509, 312] width 5 height 7
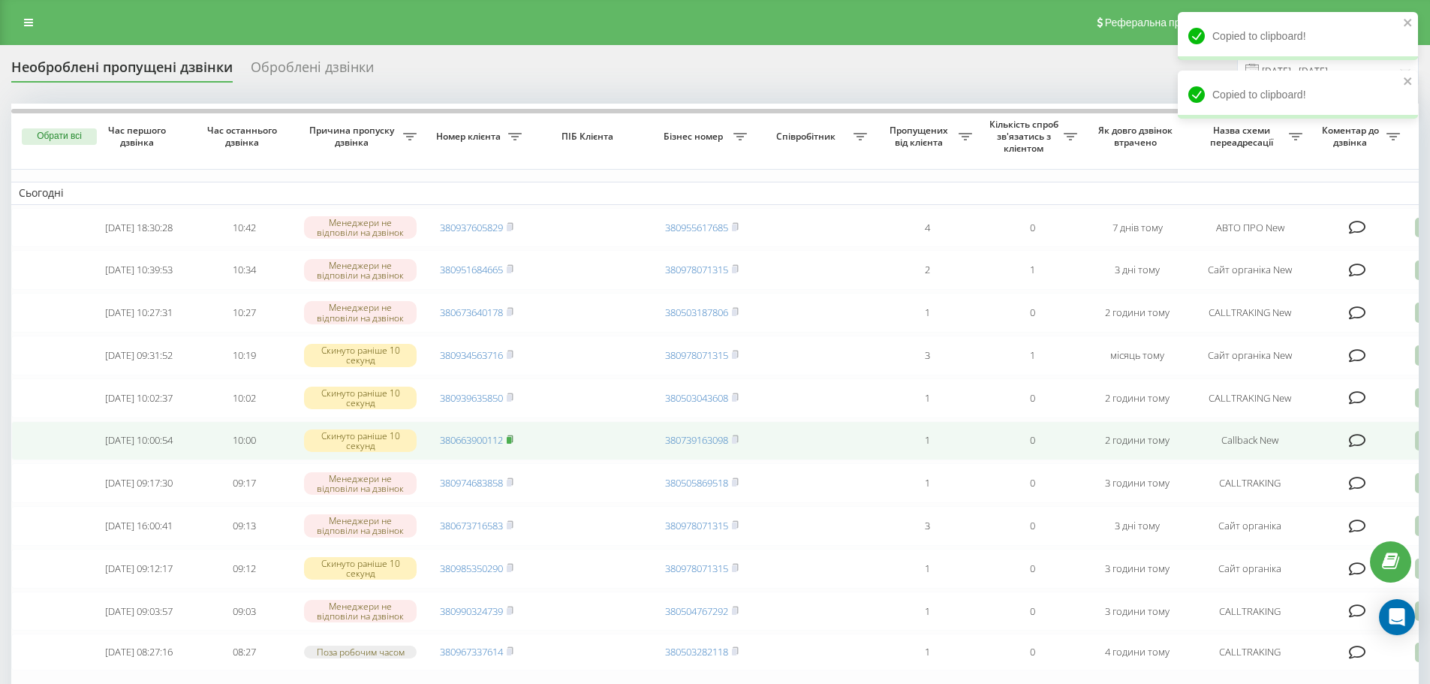
click at [511, 444] on rect at bounding box center [509, 440] width 5 height 7
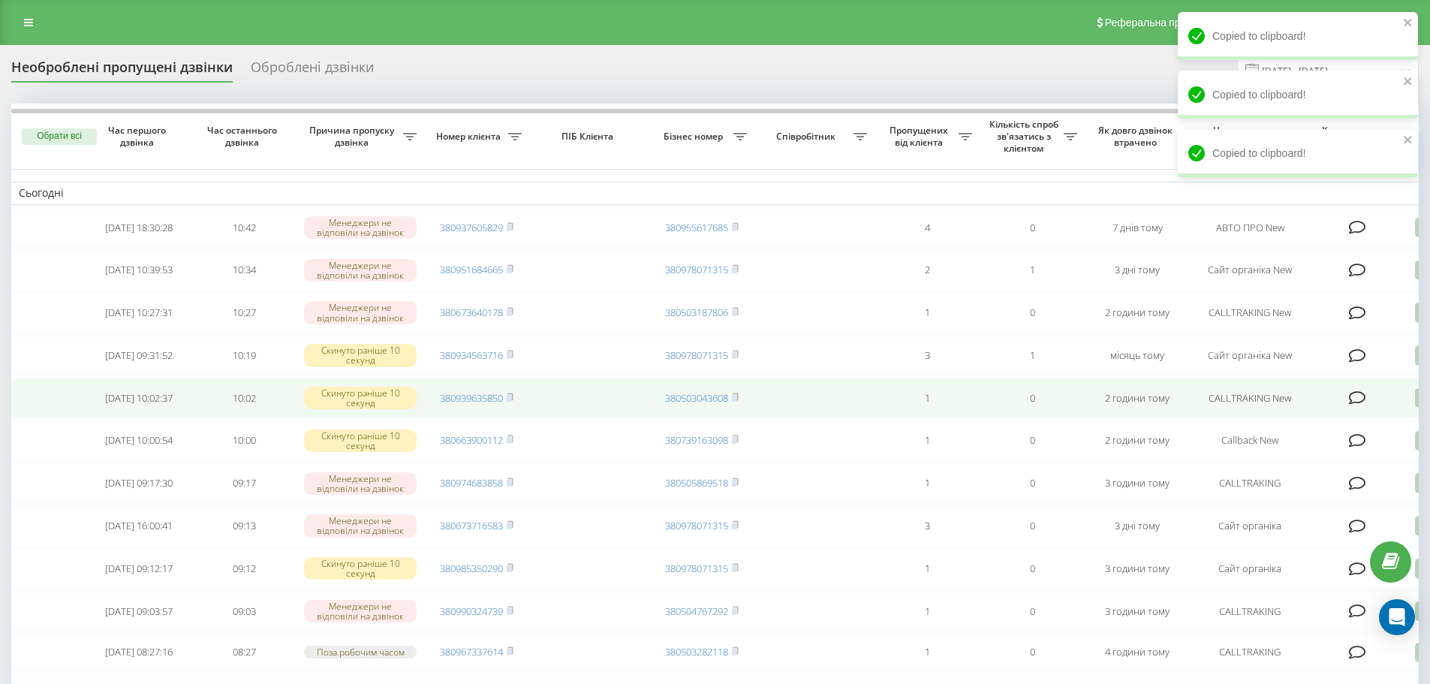
click at [516, 408] on td "380939635850" at bounding box center [476, 398] width 105 height 40
click at [510, 402] on rect at bounding box center [509, 398] width 5 height 7
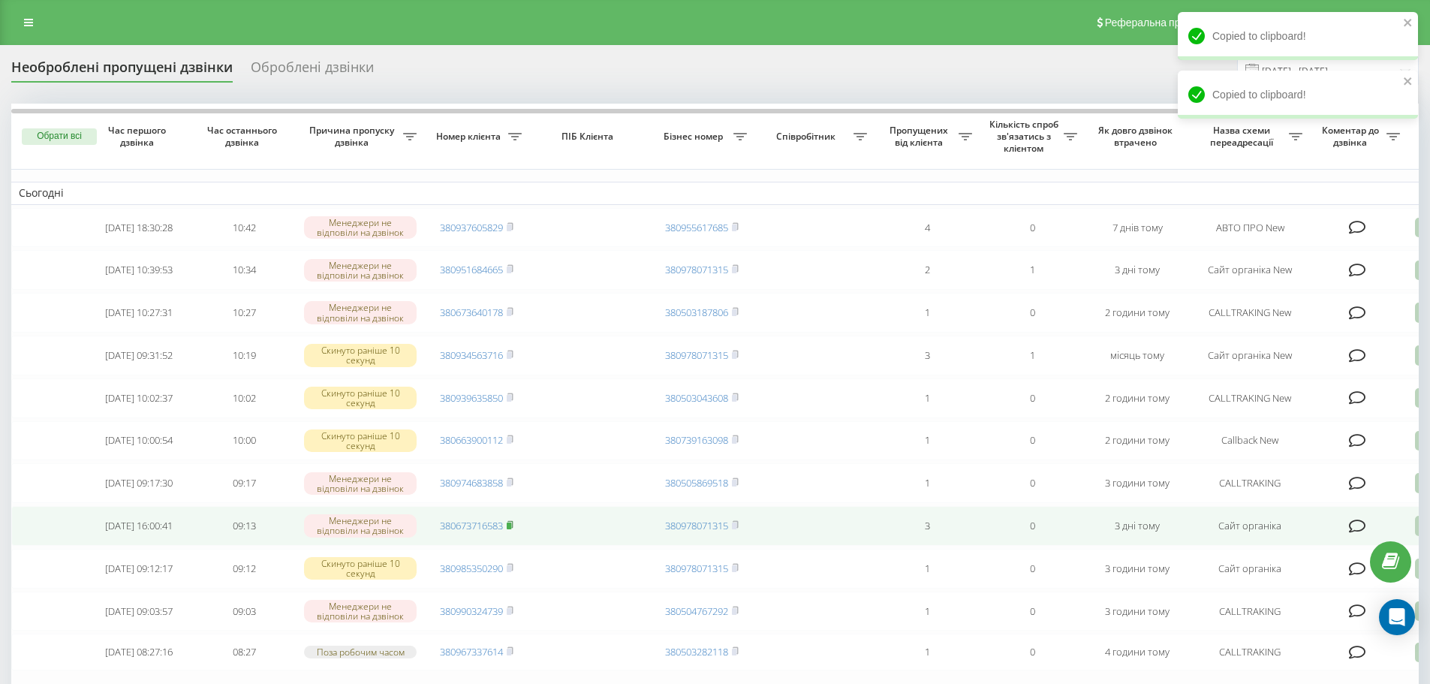
click at [509, 529] on rect at bounding box center [509, 525] width 5 height 7
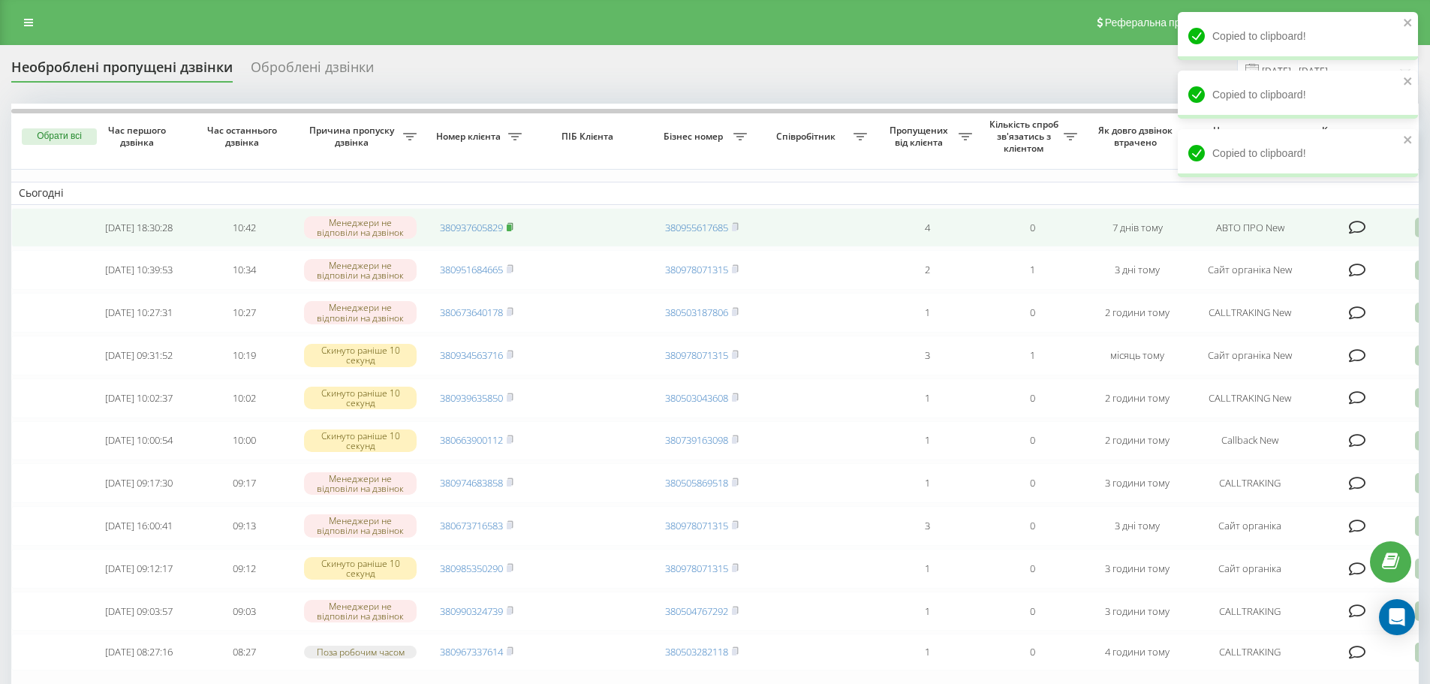
click at [510, 227] on rect at bounding box center [509, 227] width 5 height 7
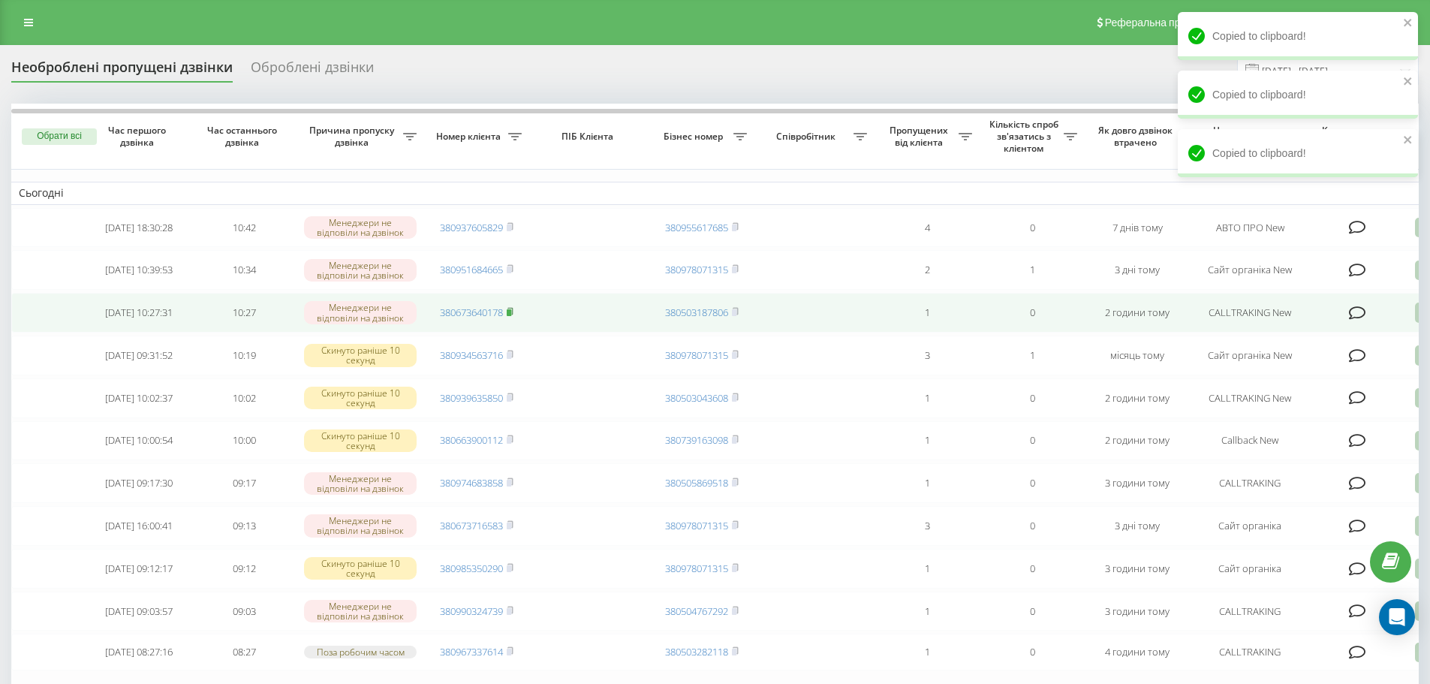
click at [508, 316] on icon at bounding box center [510, 311] width 7 height 9
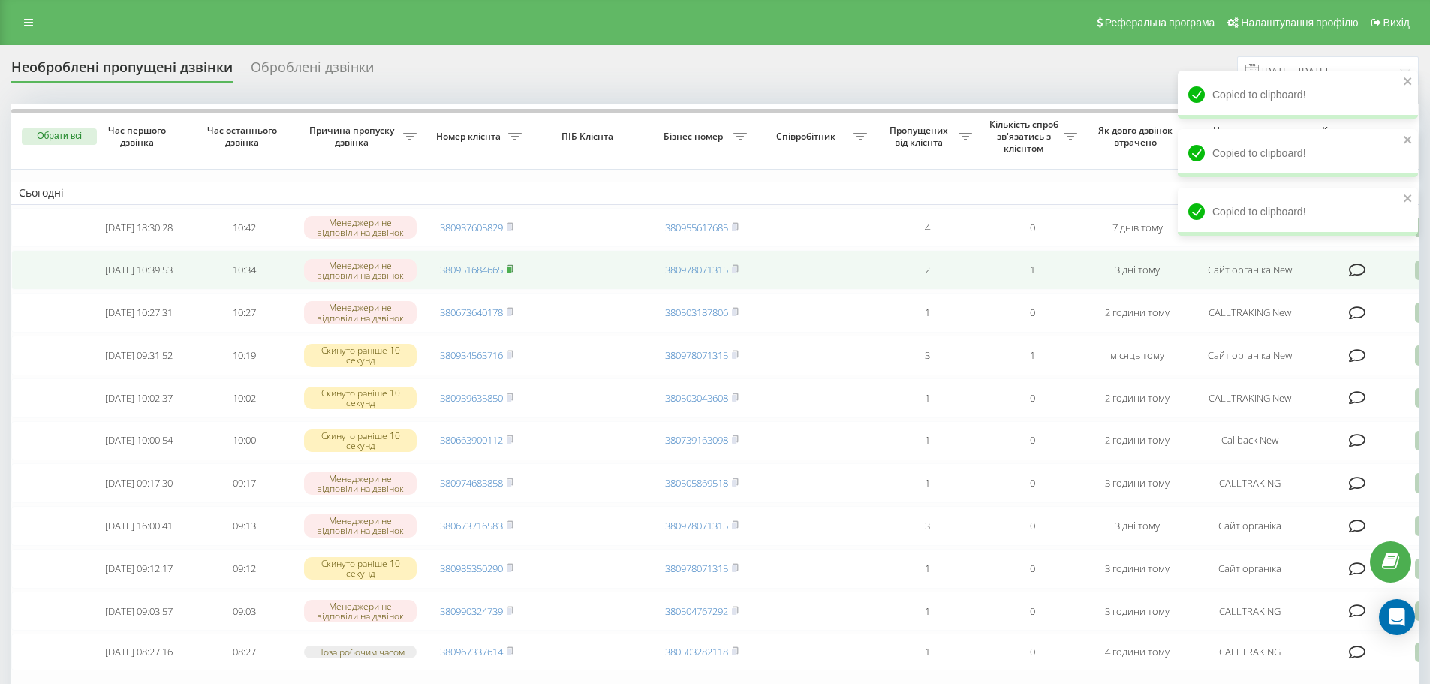
click at [510, 273] on rect at bounding box center [509, 269] width 5 height 7
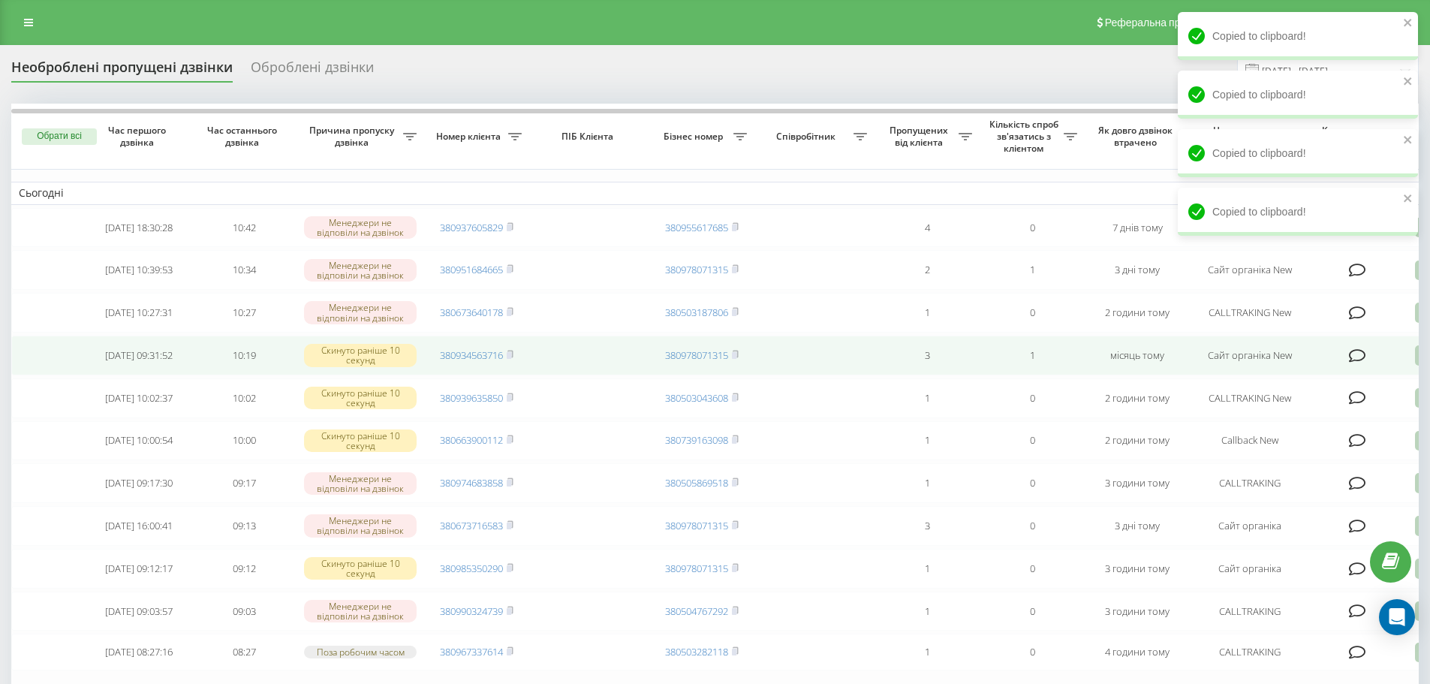
click at [507, 358] on span "380934563716" at bounding box center [477, 355] width 74 height 14
click at [512, 359] on icon at bounding box center [510, 354] width 7 height 9
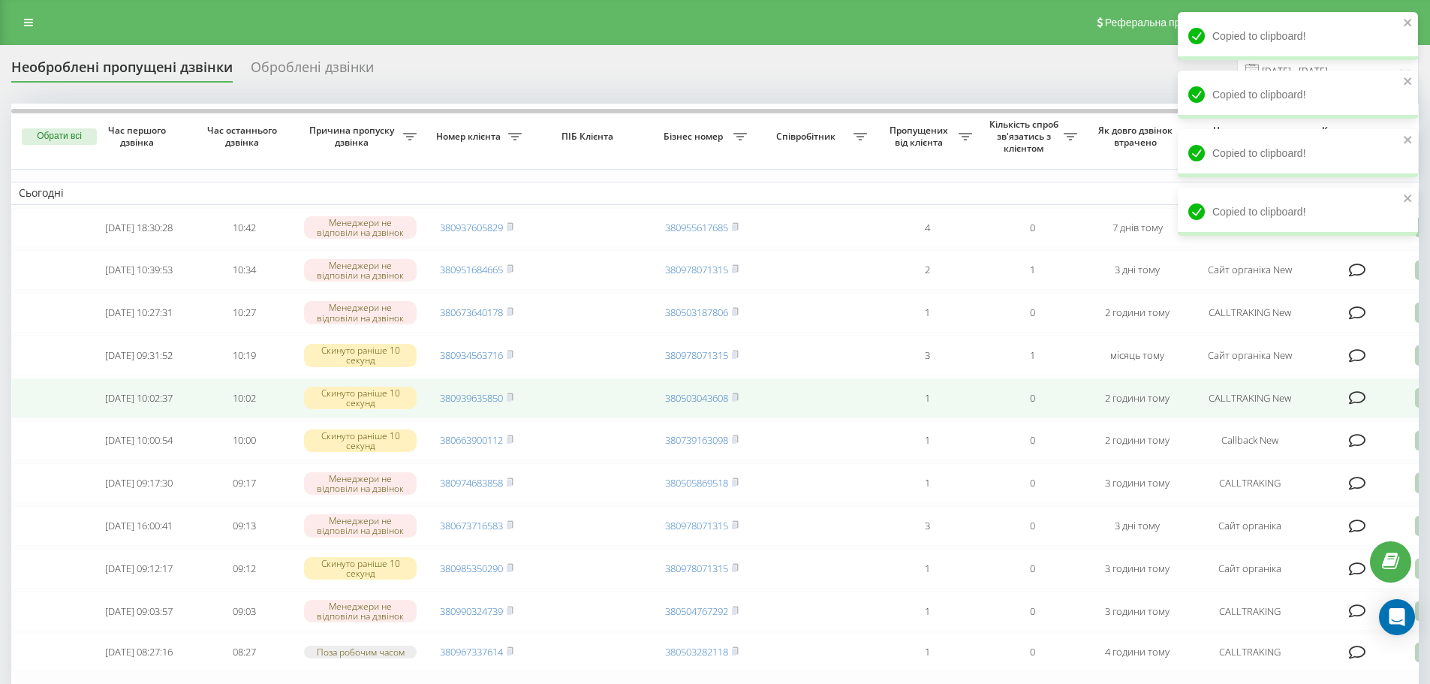
click at [516, 408] on td "380939635850" at bounding box center [476, 398] width 105 height 40
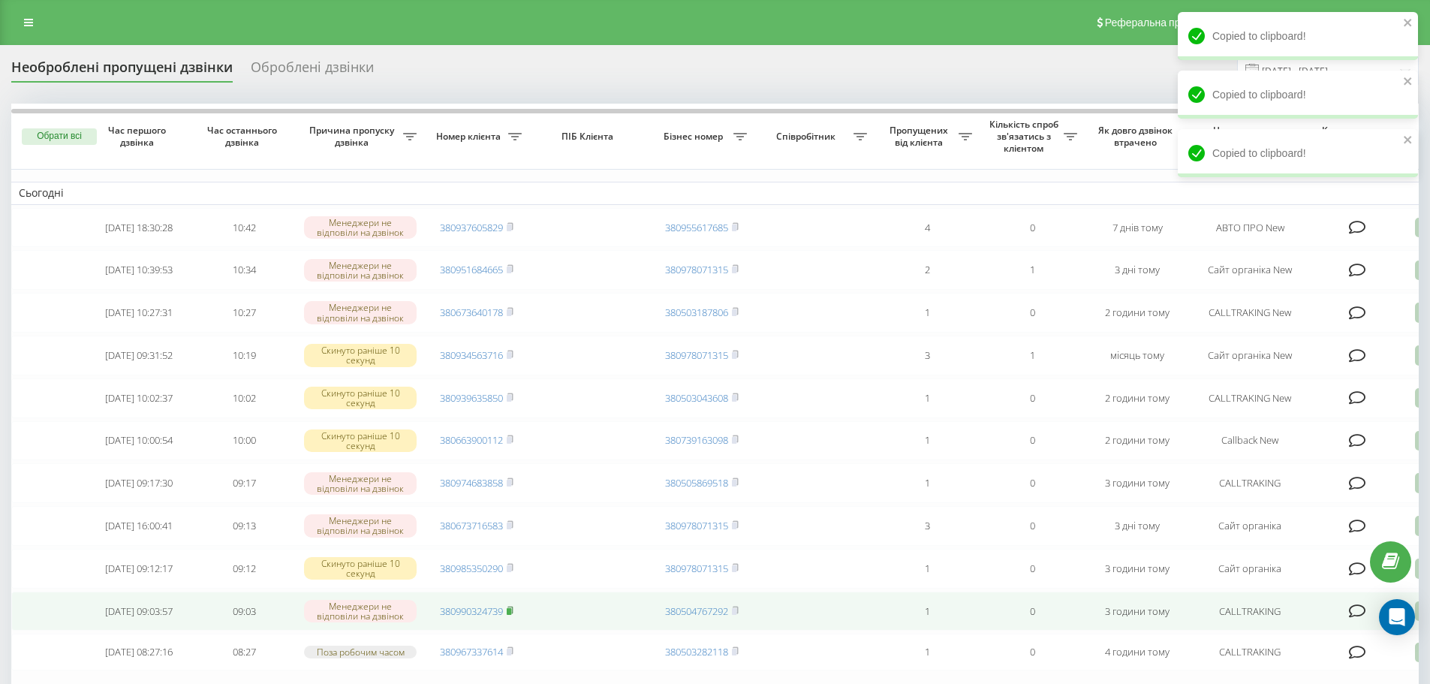
click at [510, 615] on rect at bounding box center [509, 611] width 5 height 7
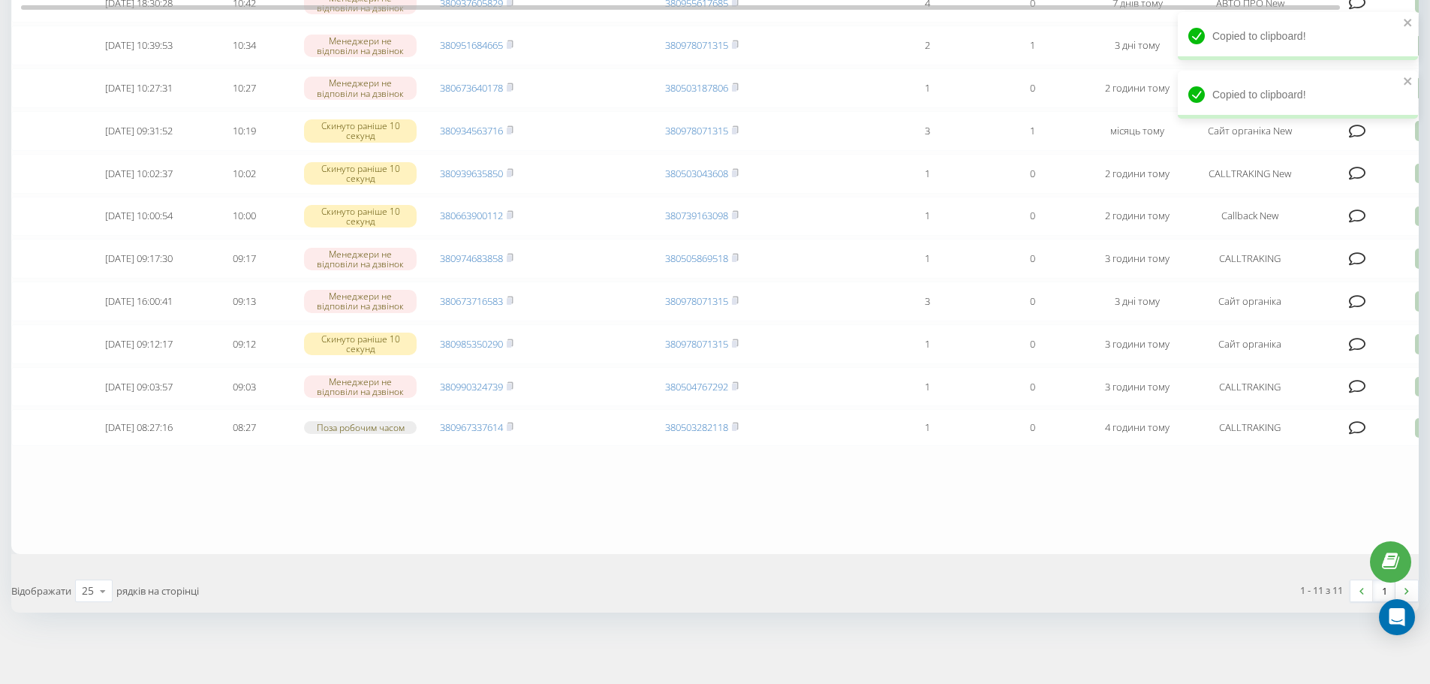
scroll to position [256, 0]
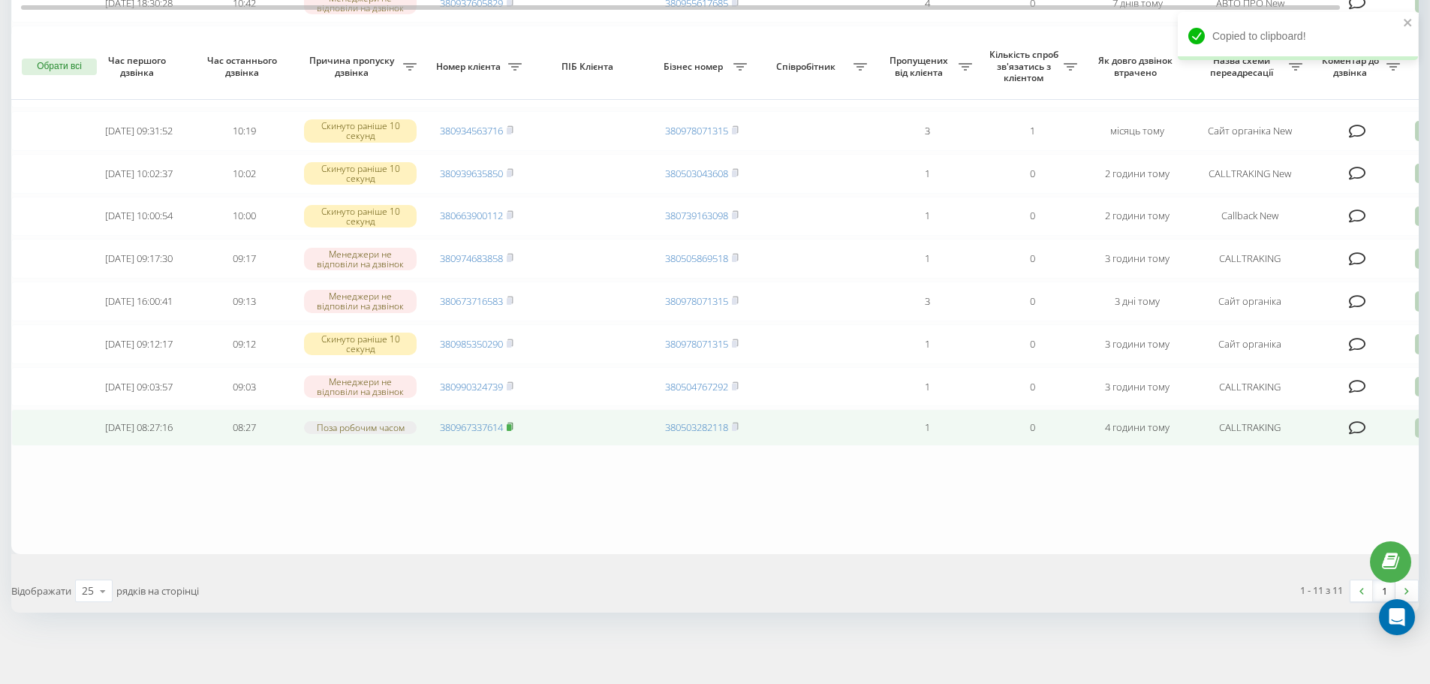
click at [511, 424] on rect at bounding box center [509, 427] width 5 height 7
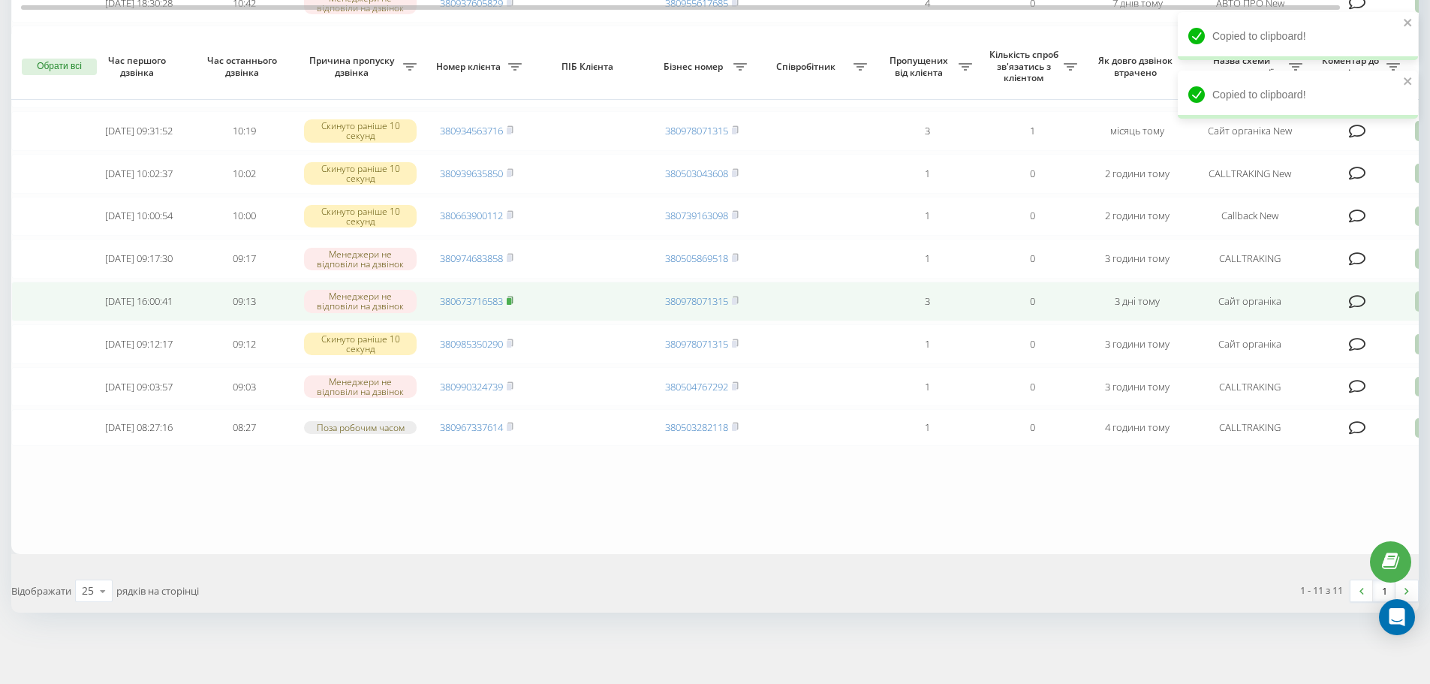
click at [511, 298] on rect at bounding box center [509, 301] width 5 height 7
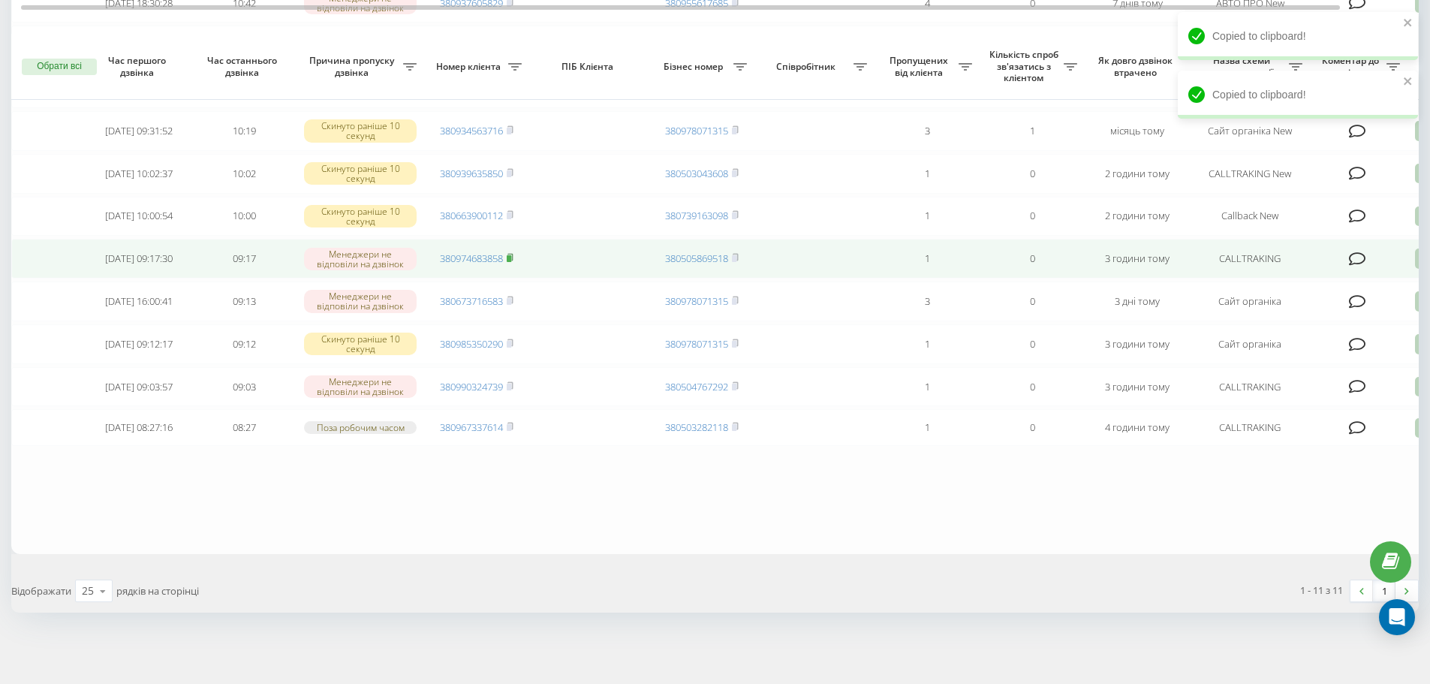
click at [511, 253] on icon at bounding box center [510, 257] width 7 height 9
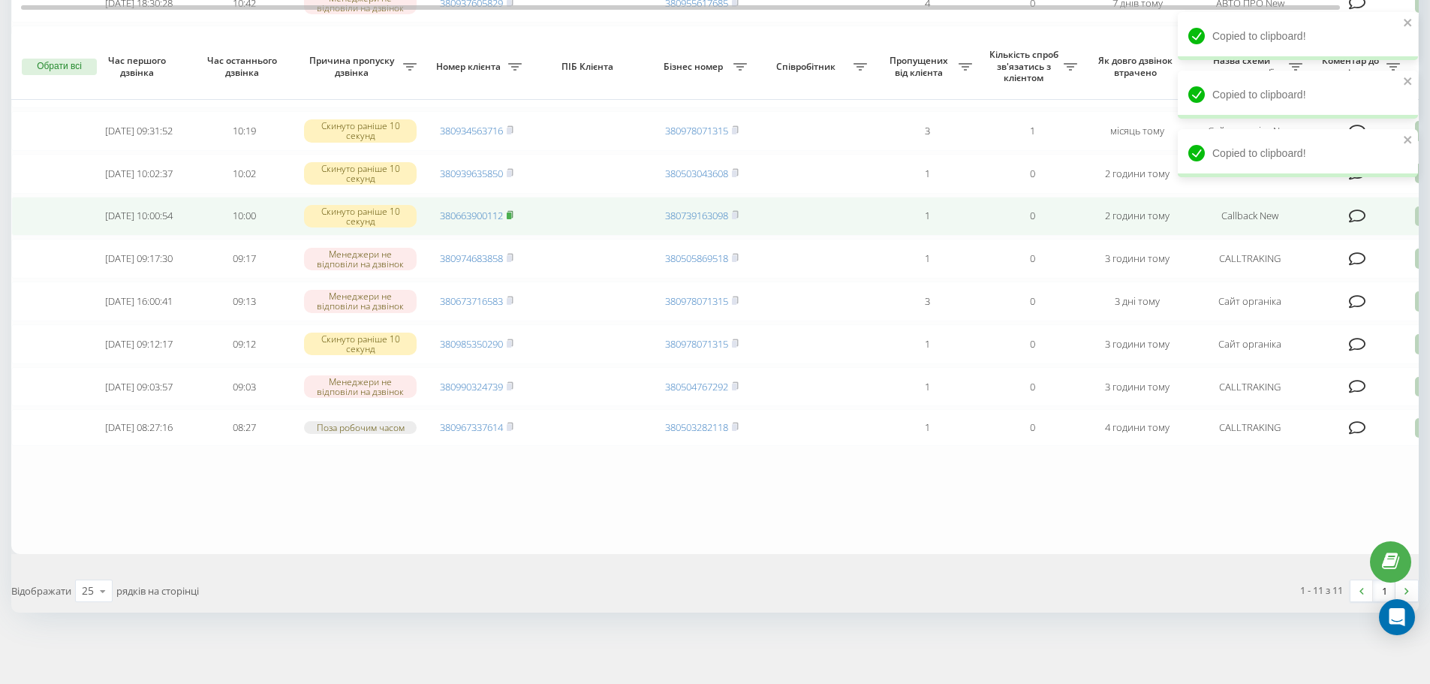
click at [510, 210] on icon at bounding box center [510, 214] width 7 height 9
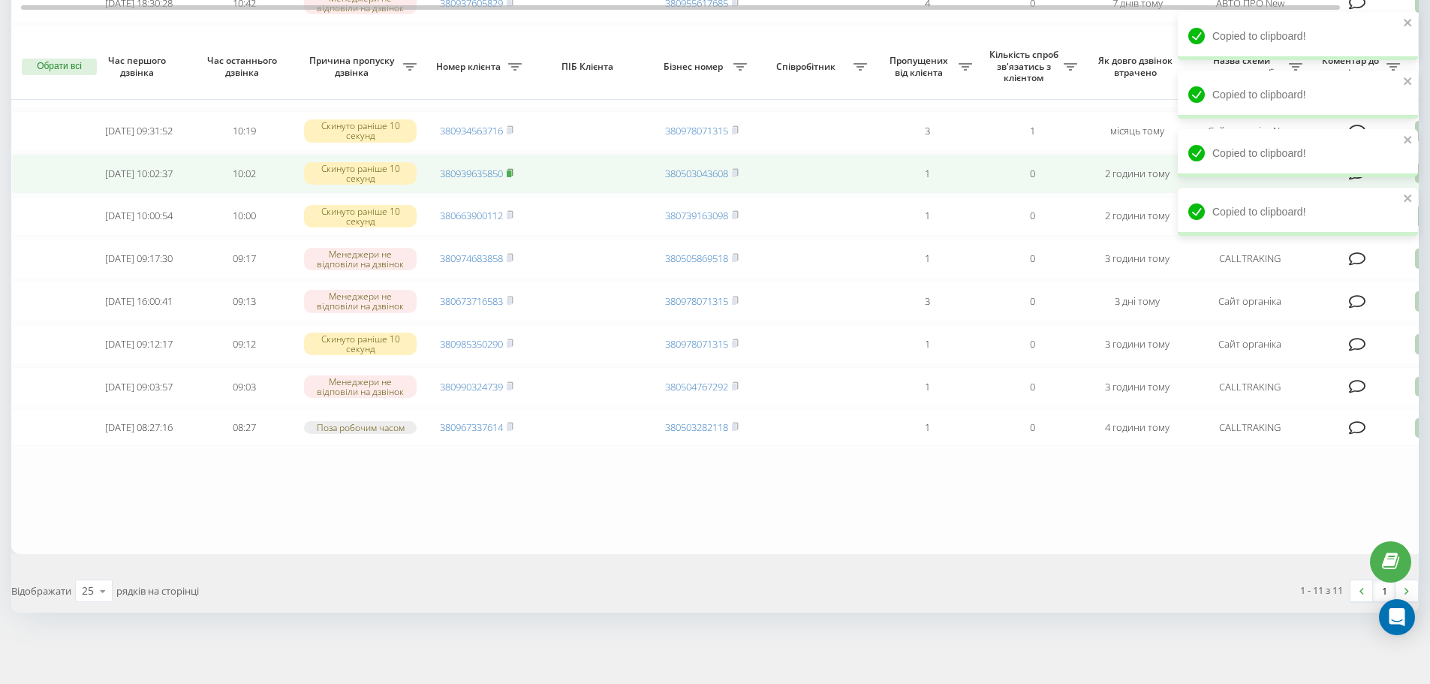
click at [510, 170] on rect at bounding box center [509, 173] width 5 height 7
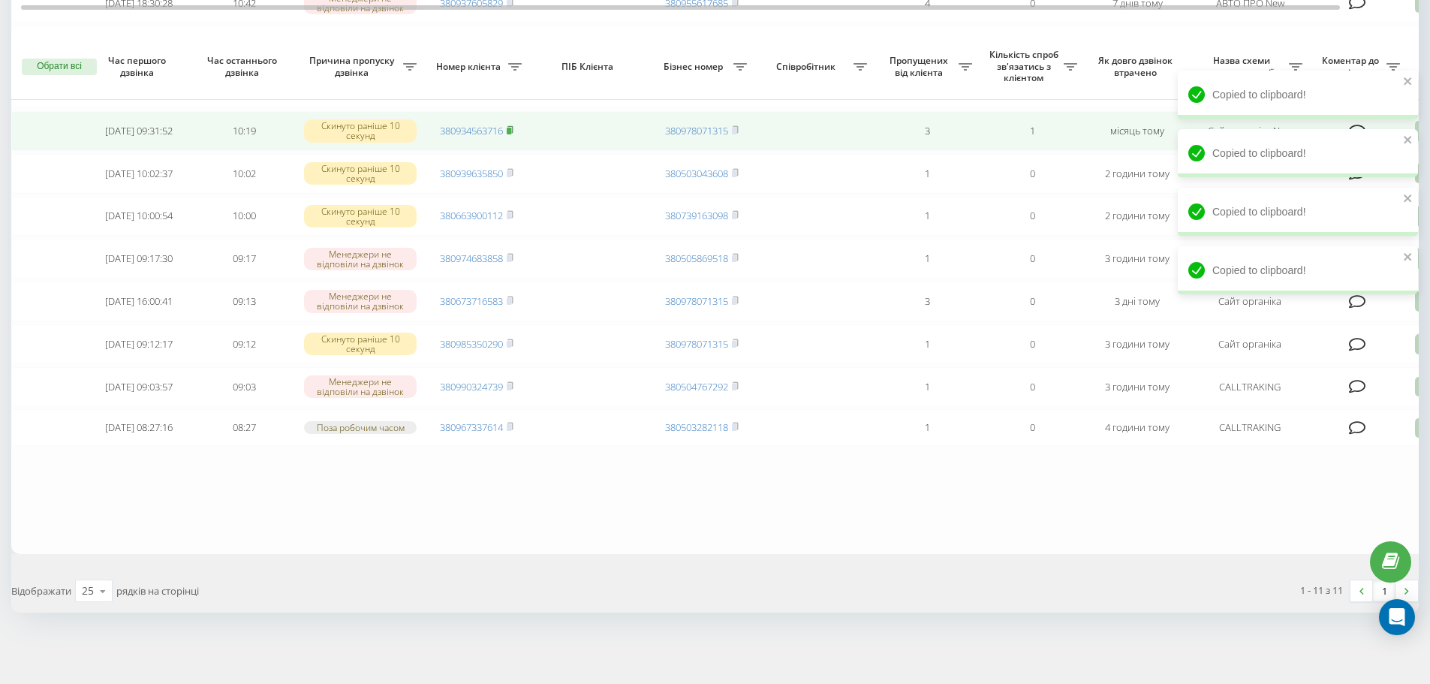
click at [511, 128] on rect at bounding box center [509, 131] width 5 height 7
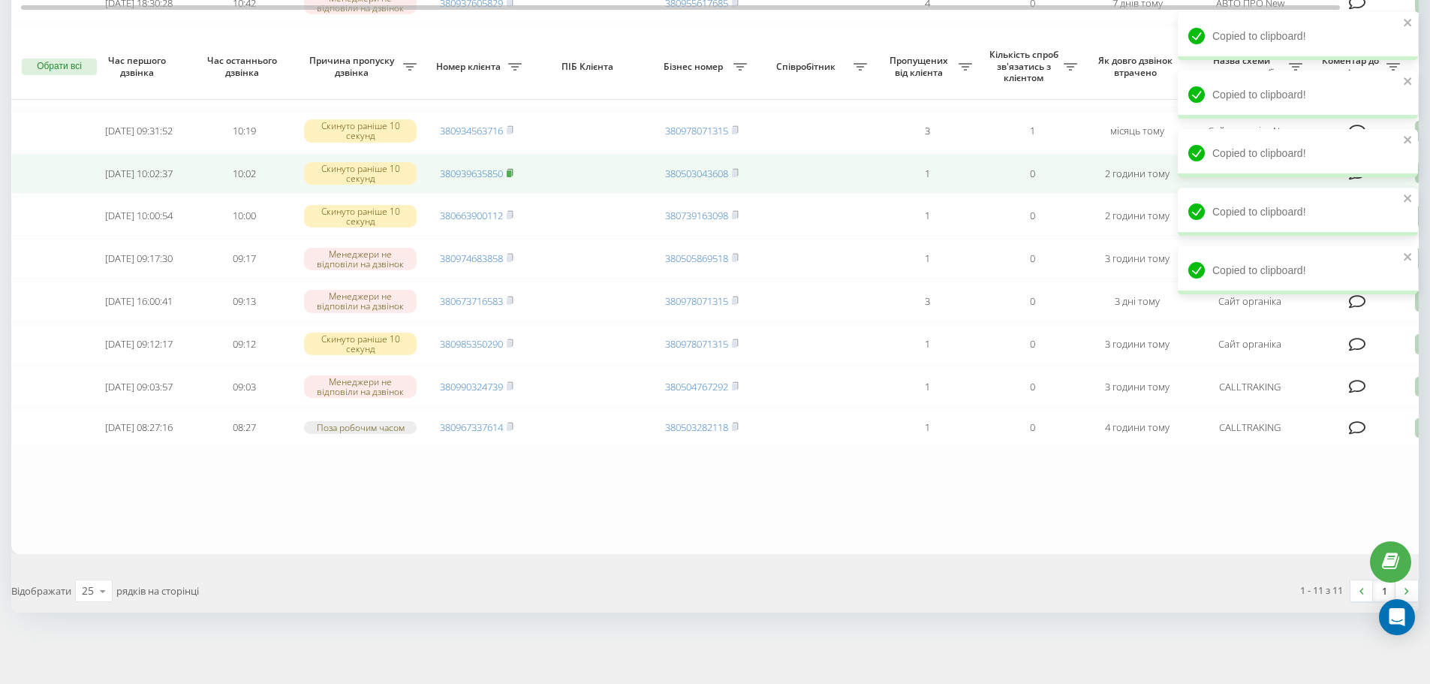
click at [513, 169] on icon at bounding box center [509, 172] width 5 height 7
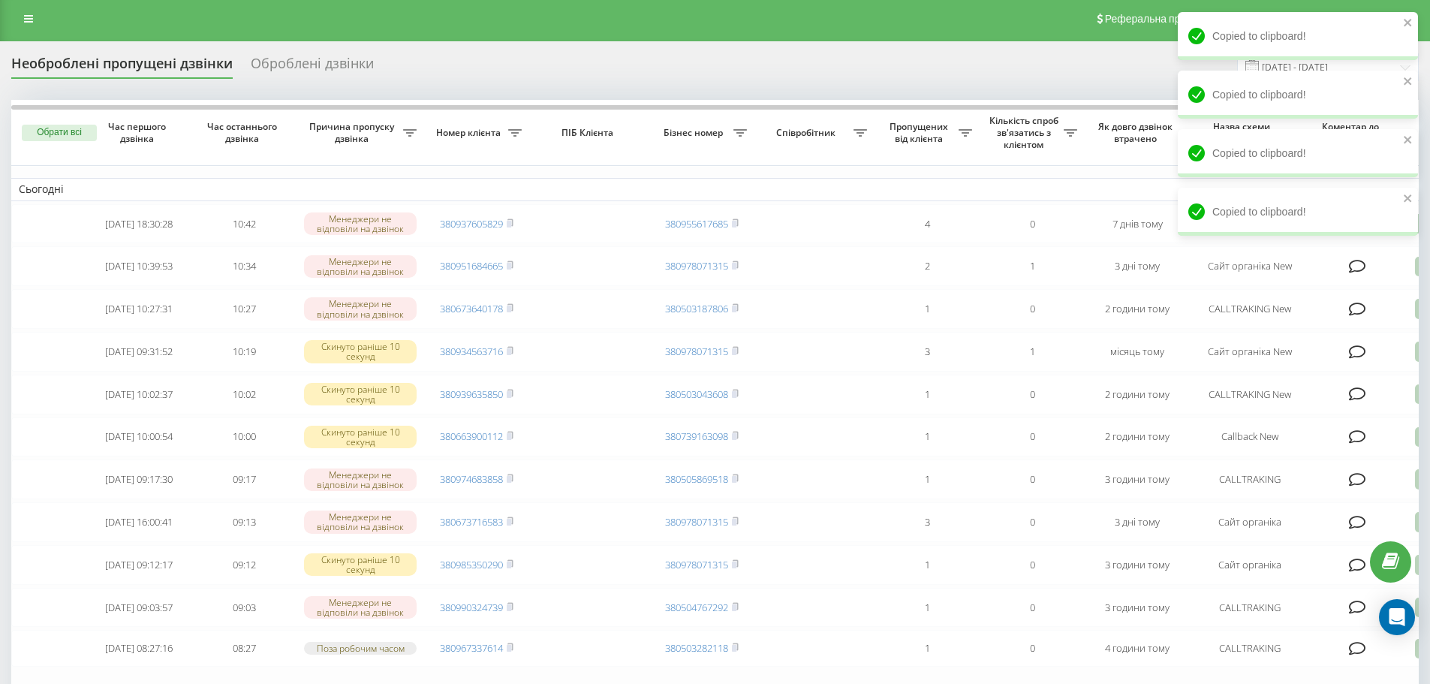
scroll to position [0, 0]
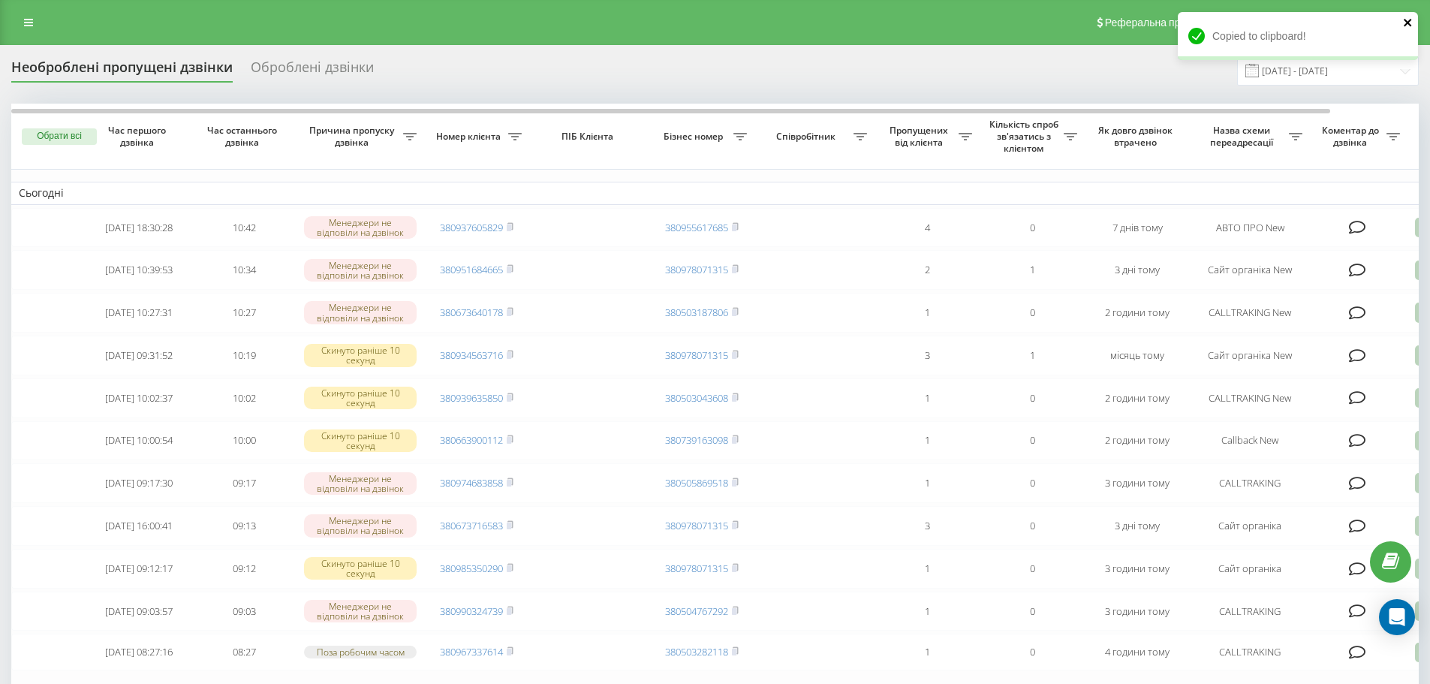
click at [1407, 24] on icon "close" at bounding box center [1408, 23] width 11 height 12
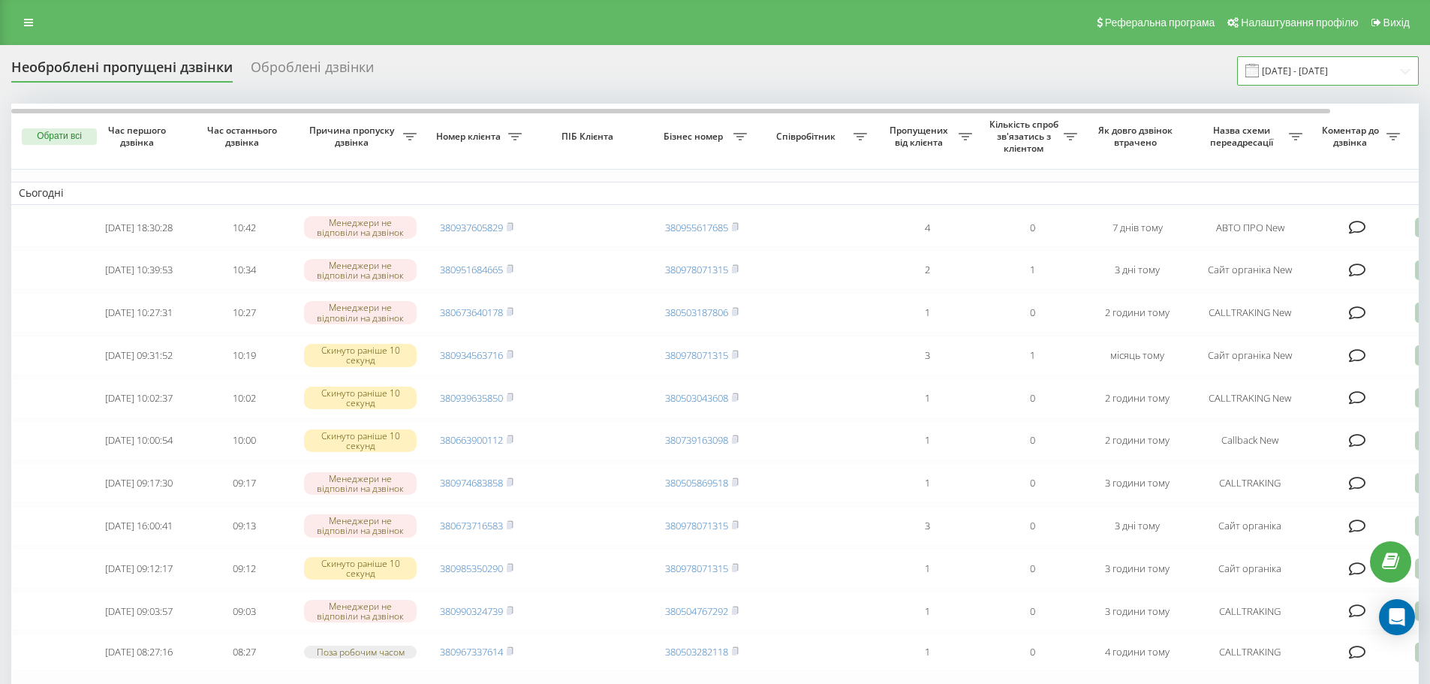
click at [1308, 62] on input "[DATE] - [DATE]" at bounding box center [1328, 70] width 182 height 29
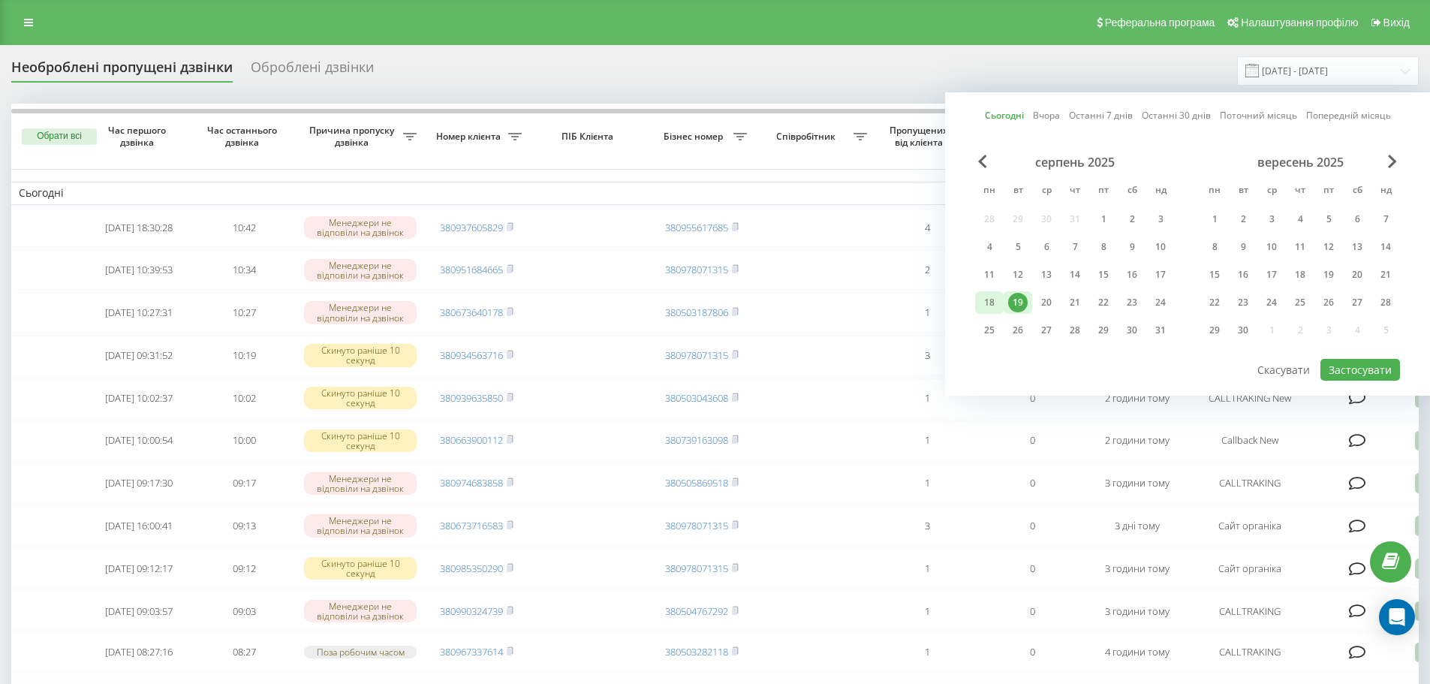
click at [995, 301] on div "18" at bounding box center [990, 303] width 20 height 20
click at [1008, 301] on div "19" at bounding box center [1018, 303] width 20 height 20
click at [1363, 371] on button "Застосувати" at bounding box center [1360, 370] width 80 height 22
